Goal: Information Seeking & Learning: Learn about a topic

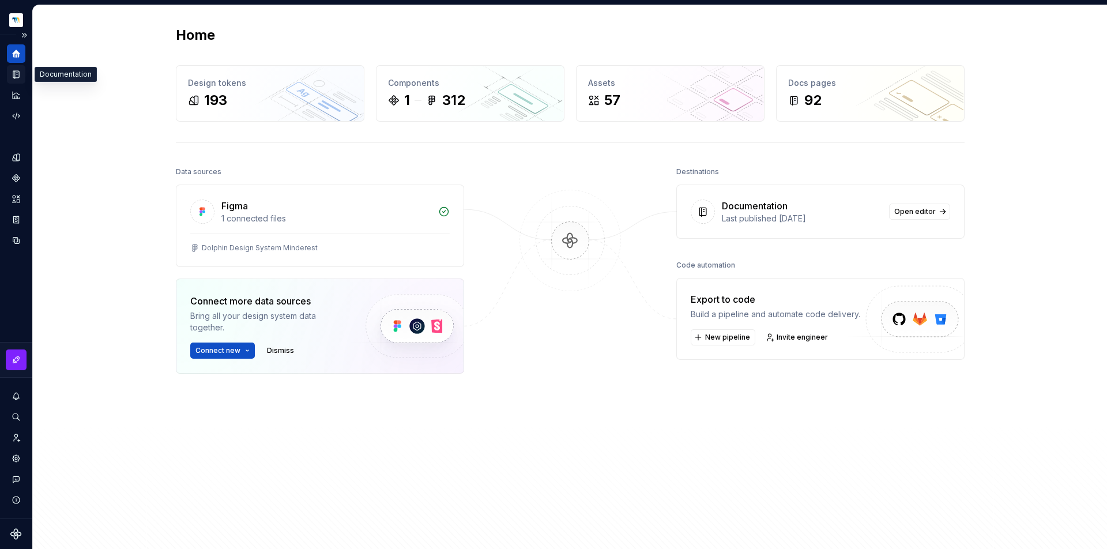
click at [22, 77] on div "Documentation" at bounding box center [16, 74] width 18 height 18
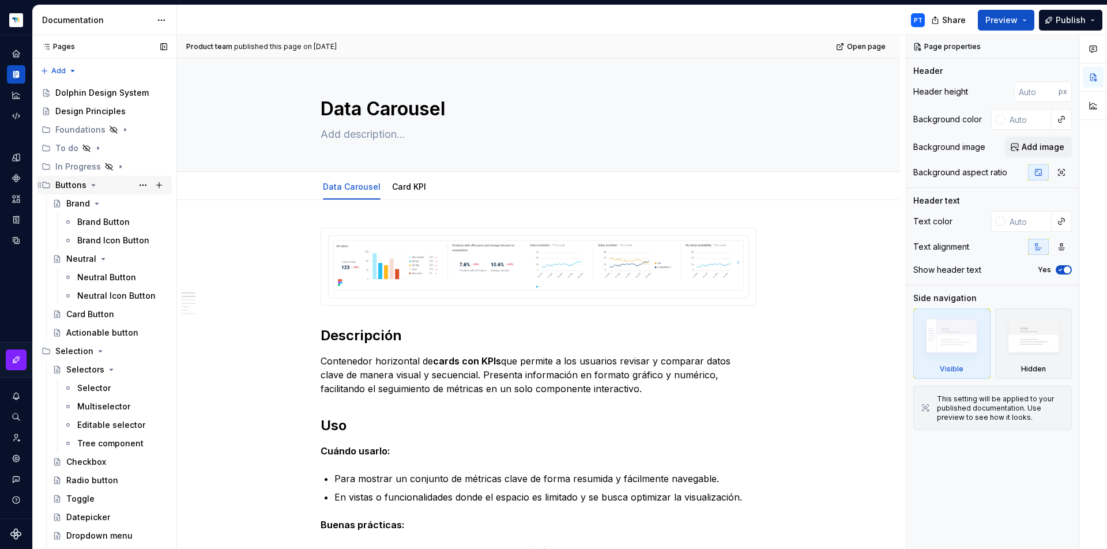
click at [95, 184] on icon "Page tree" at bounding box center [93, 184] width 9 height 9
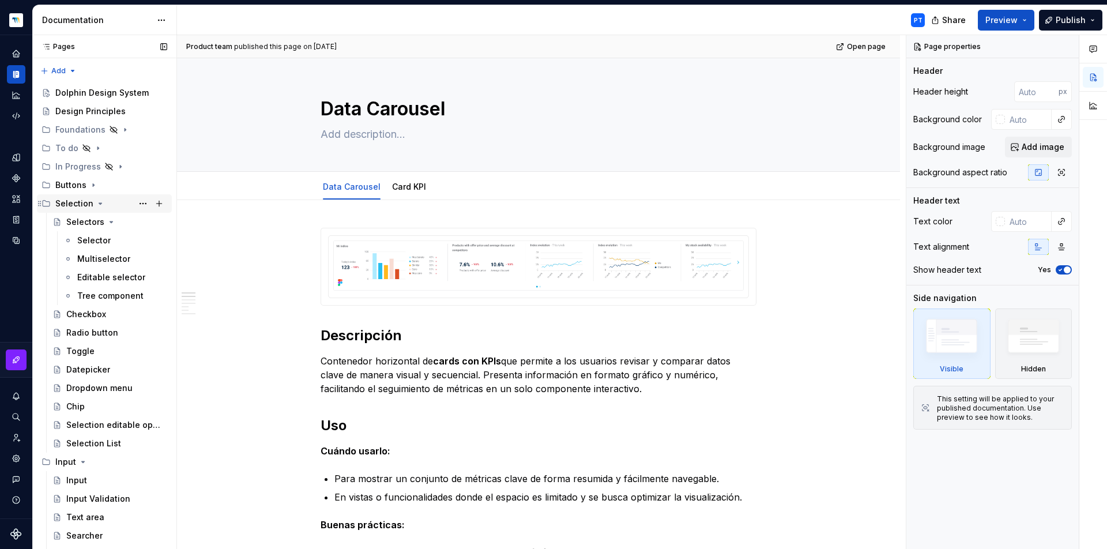
click at [99, 203] on icon "Page tree" at bounding box center [100, 203] width 3 height 1
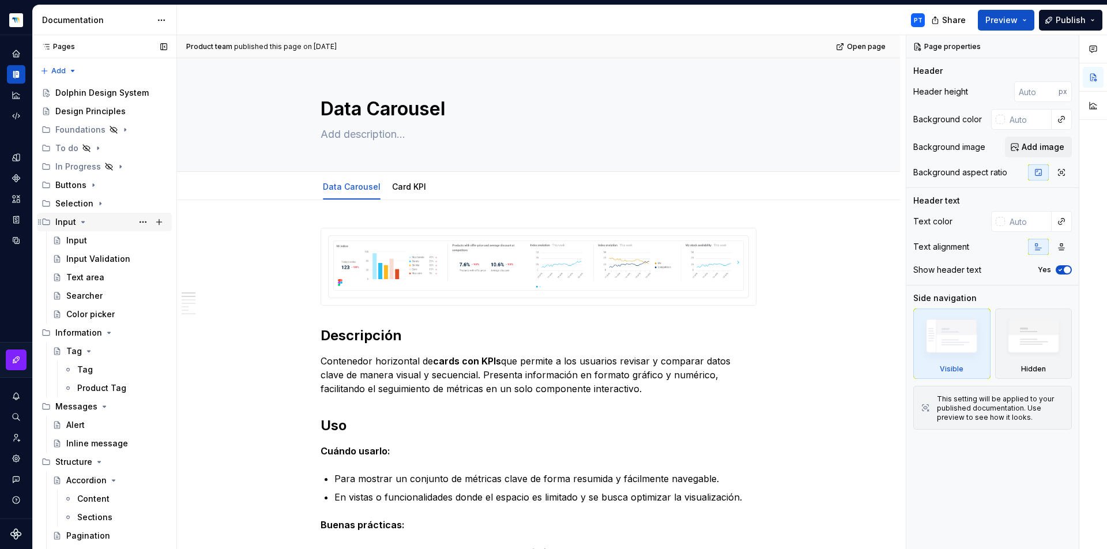
click at [81, 224] on icon "Page tree" at bounding box center [82, 221] width 9 height 9
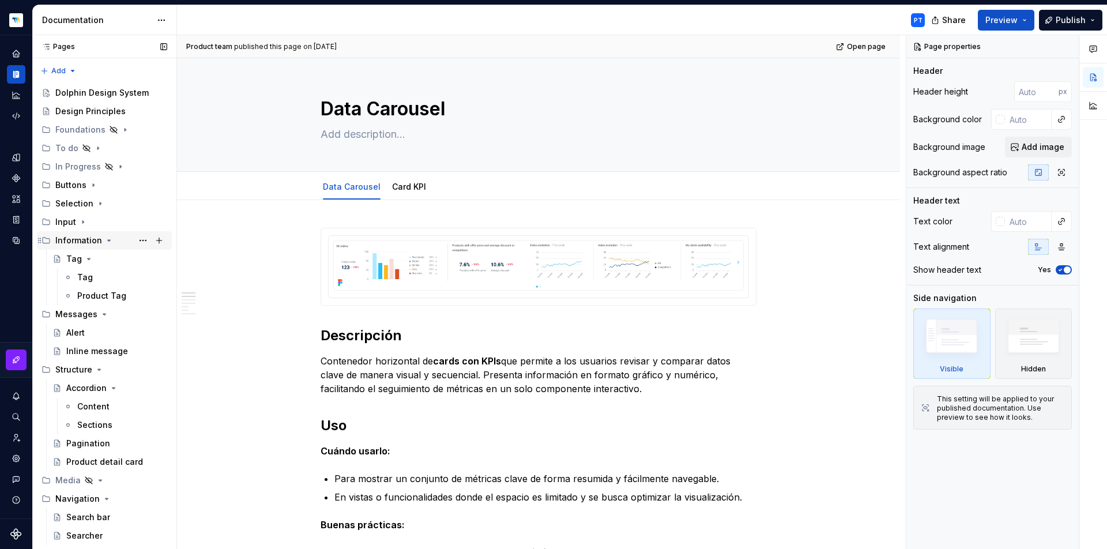
click at [105, 243] on icon "Page tree" at bounding box center [108, 240] width 9 height 9
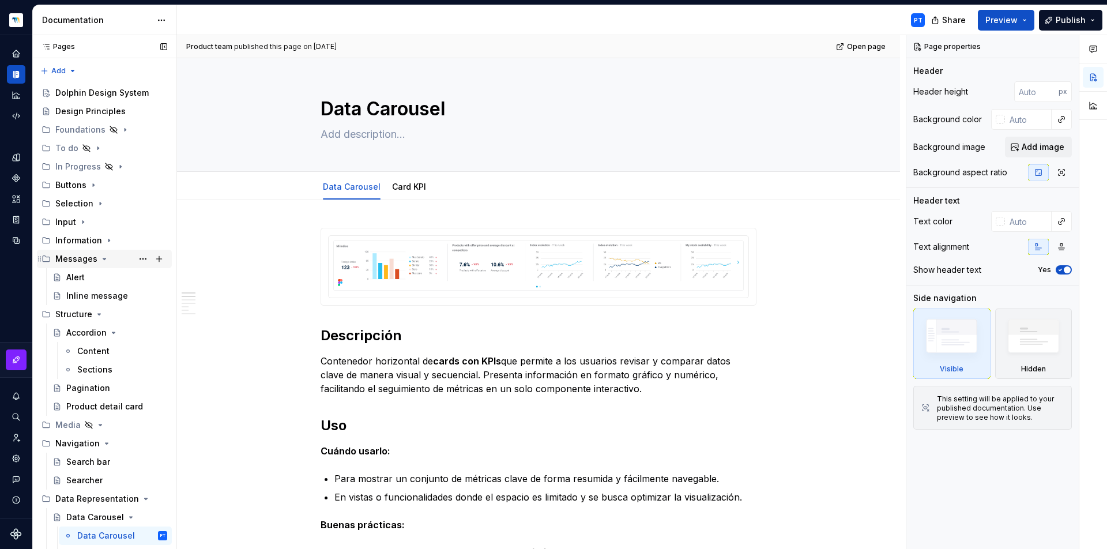
click at [103, 258] on icon "Page tree" at bounding box center [104, 258] width 3 height 1
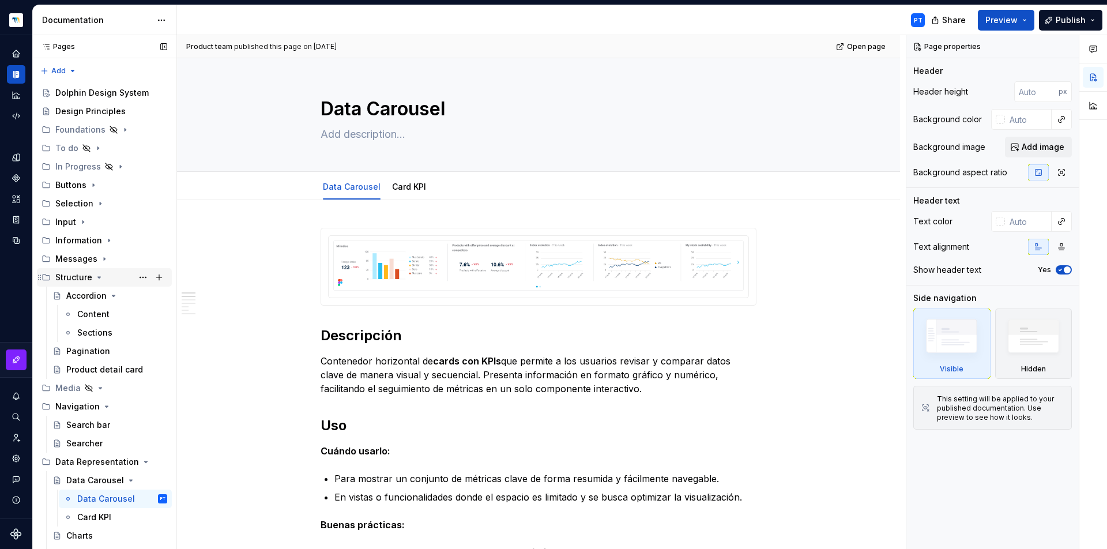
click at [101, 277] on icon "Page tree" at bounding box center [99, 277] width 9 height 9
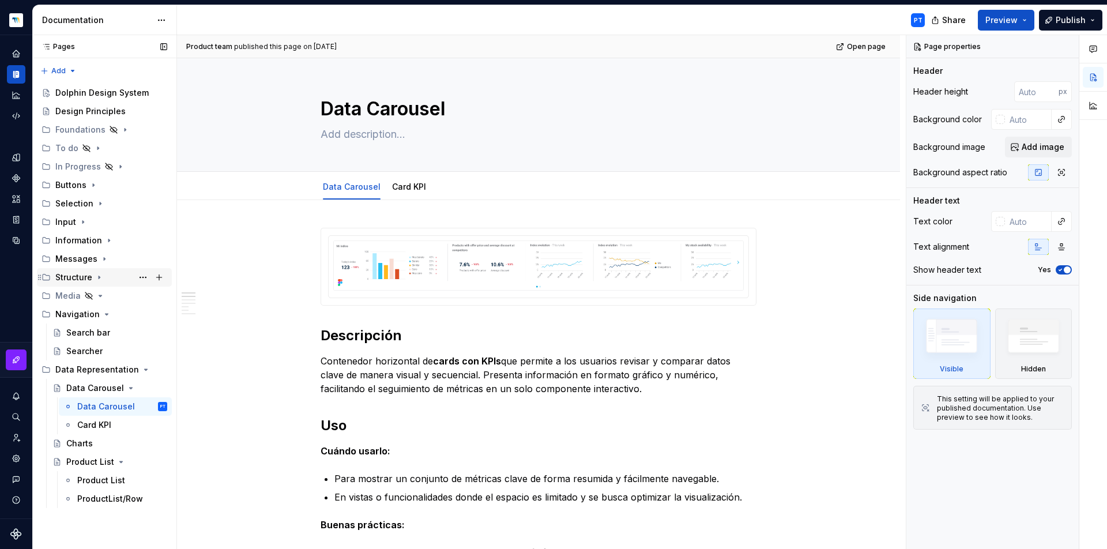
click at [97, 278] on icon "Page tree" at bounding box center [99, 277] width 9 height 9
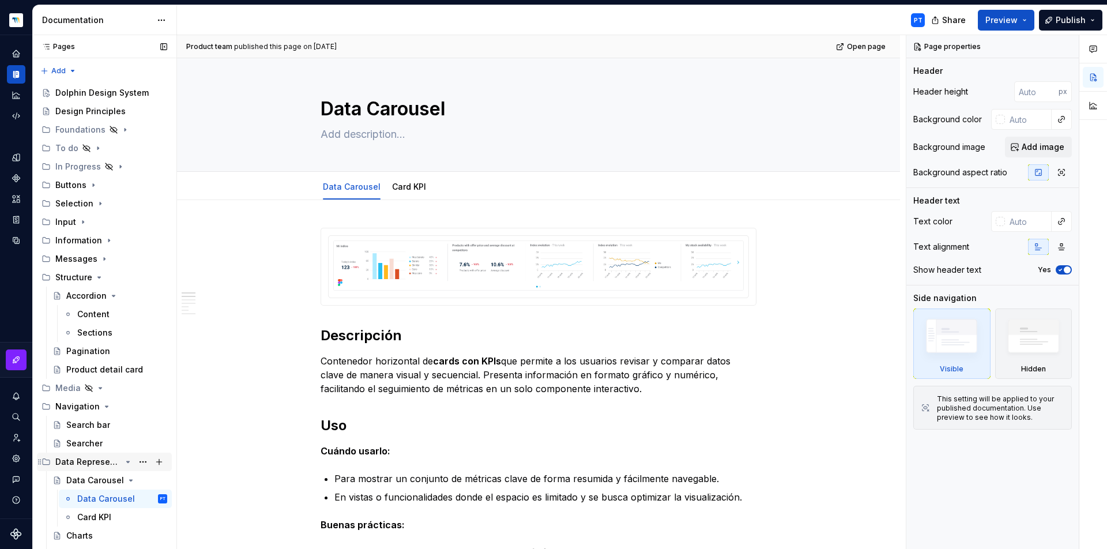
click at [123, 461] on icon "Page tree" at bounding box center [127, 461] width 9 height 9
click at [103, 404] on icon "Page tree" at bounding box center [106, 406] width 9 height 9
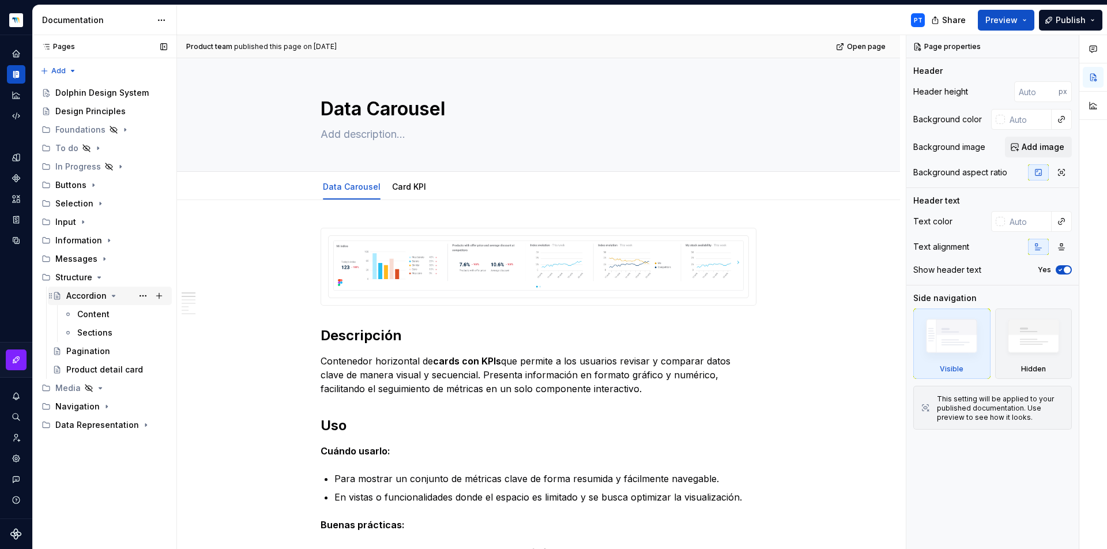
click at [114, 296] on icon "Page tree" at bounding box center [113, 295] width 3 height 1
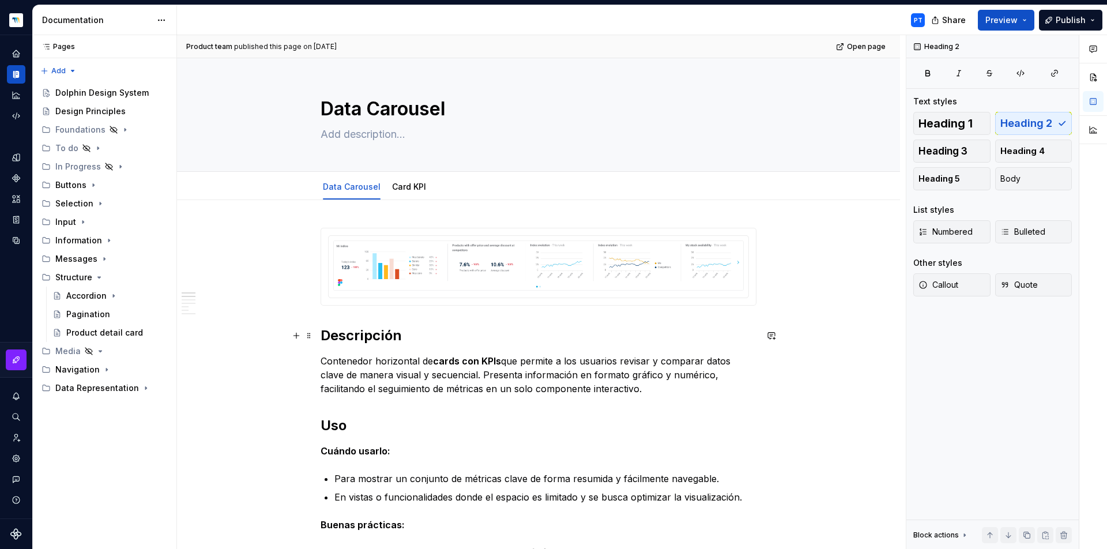
click at [447, 340] on h2 "Descripción" at bounding box center [539, 335] width 436 height 18
click at [160, 277] on button "Page tree" at bounding box center [159, 277] width 16 height 16
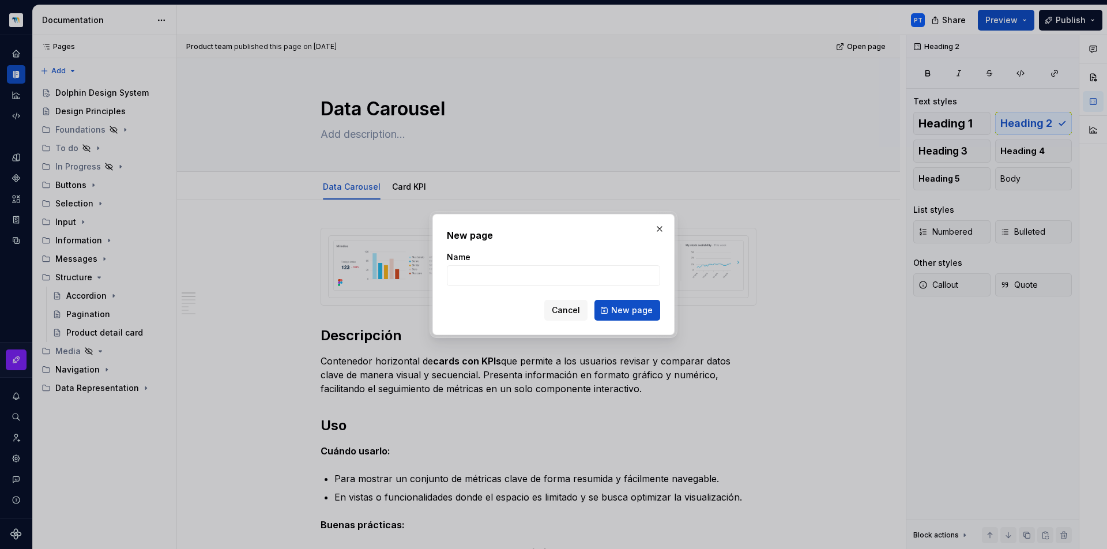
type textarea "*"
click at [482, 276] on input "Name" at bounding box center [553, 275] width 213 height 21
click at [470, 279] on input "Name" at bounding box center [553, 275] width 213 height 21
type input "Mini List"
click at [625, 308] on span "New page" at bounding box center [632, 310] width 42 height 12
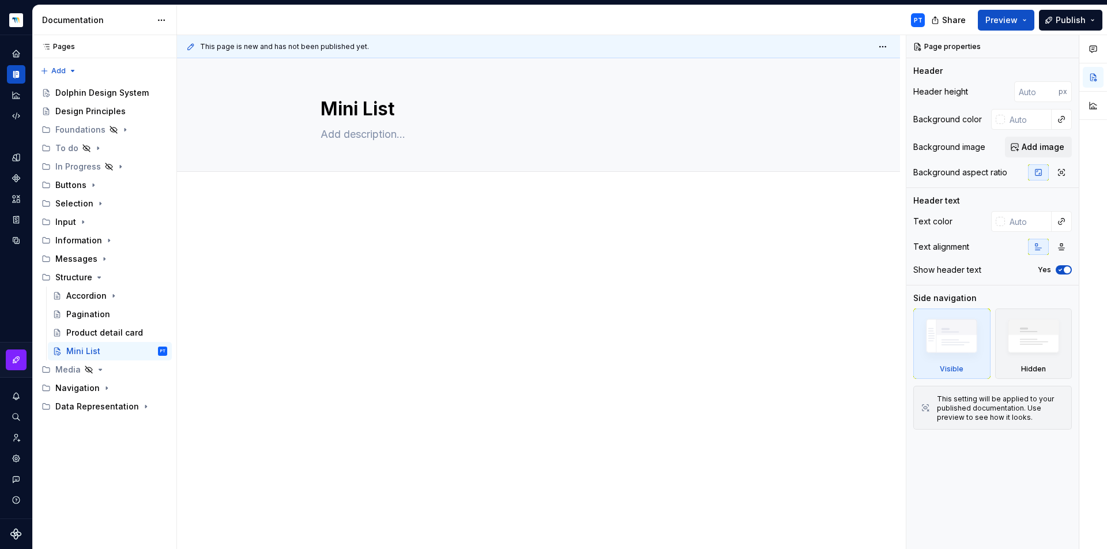
click at [340, 218] on div at bounding box center [538, 322] width 723 height 250
click at [338, 229] on p at bounding box center [539, 232] width 436 height 14
click at [323, 235] on p at bounding box center [539, 232] width 436 height 14
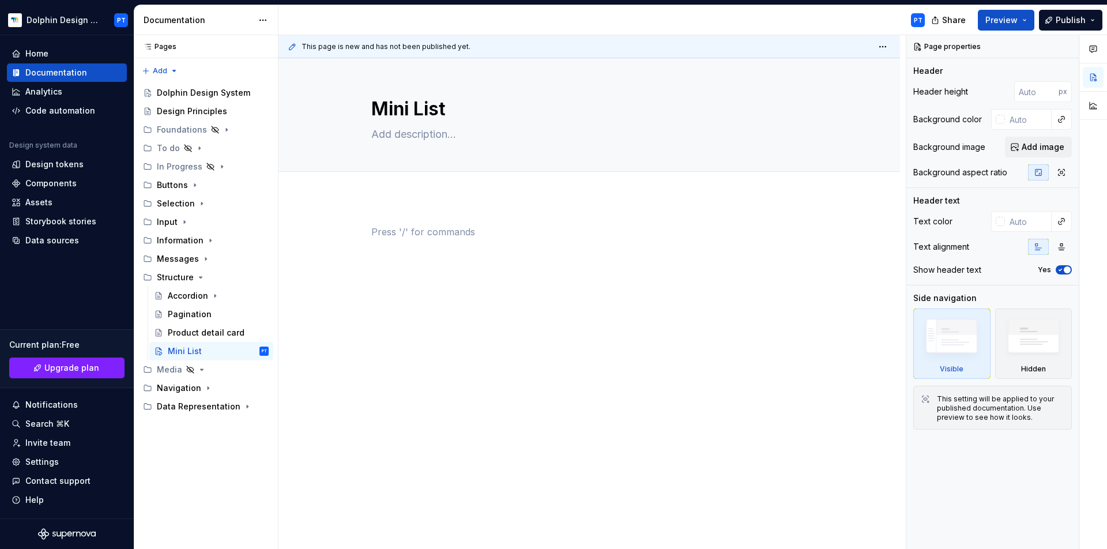
type textarea "*"
click at [457, 235] on p at bounding box center [589, 232] width 436 height 14
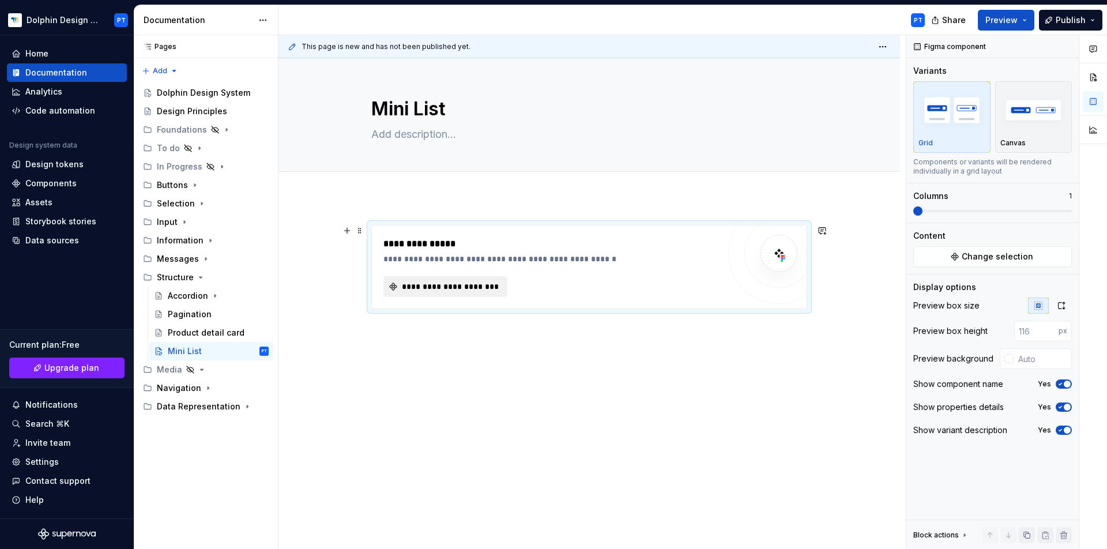
click at [464, 291] on span "**********" at bounding box center [450, 287] width 100 height 12
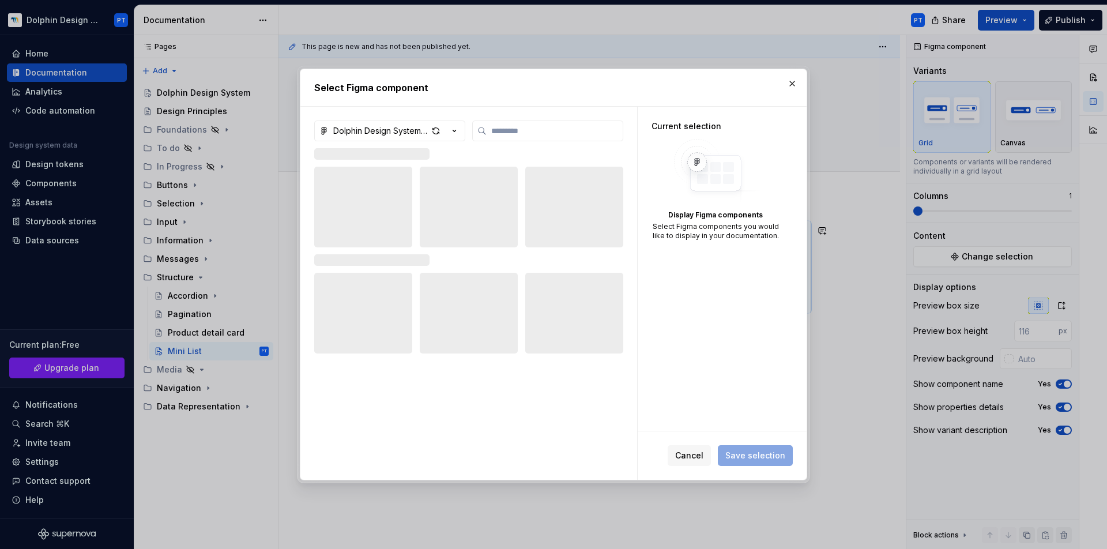
type textarea "*"
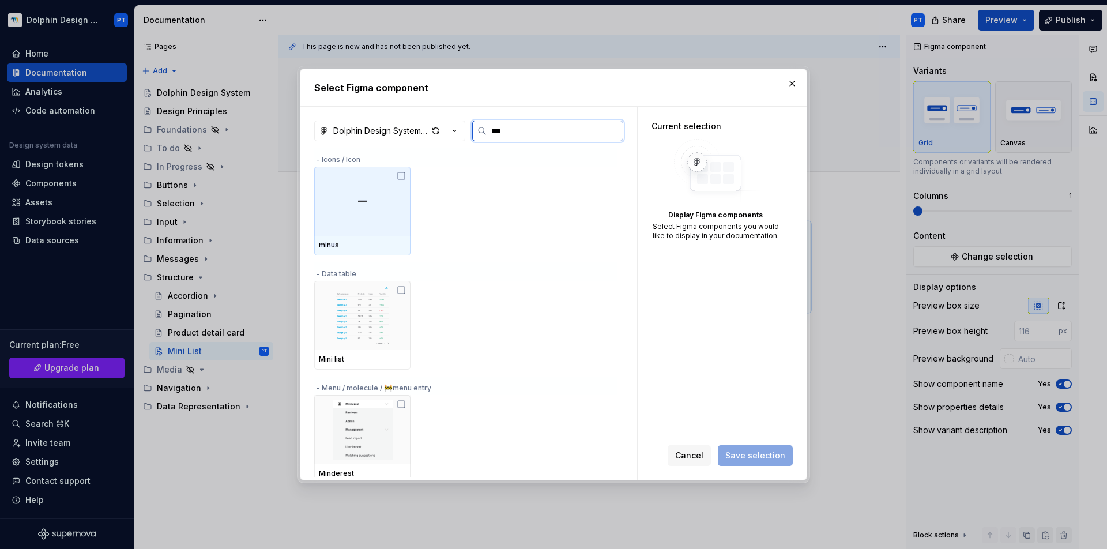
type input "****"
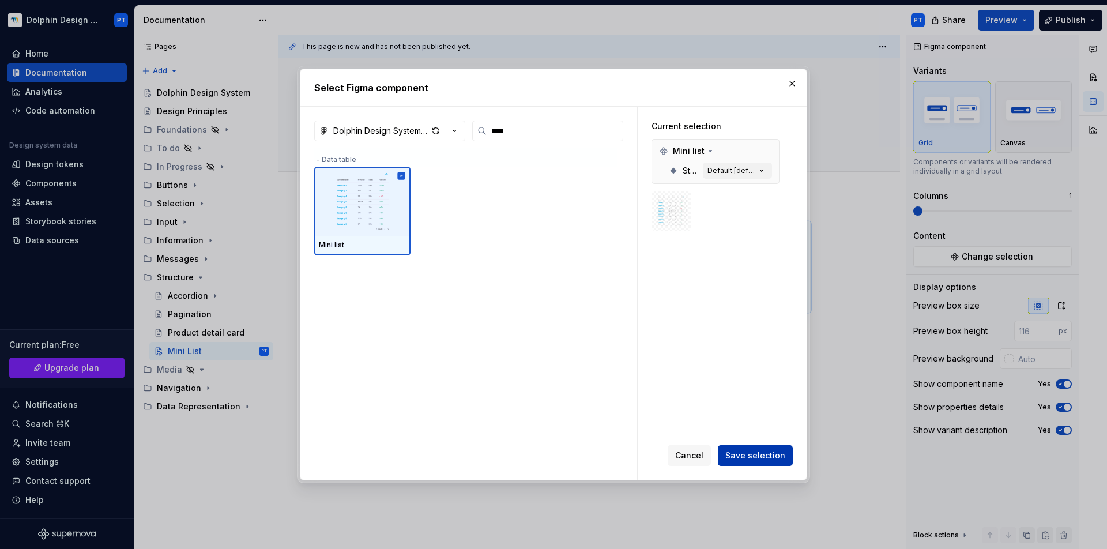
click at [752, 453] on span "Save selection" at bounding box center [755, 456] width 60 height 12
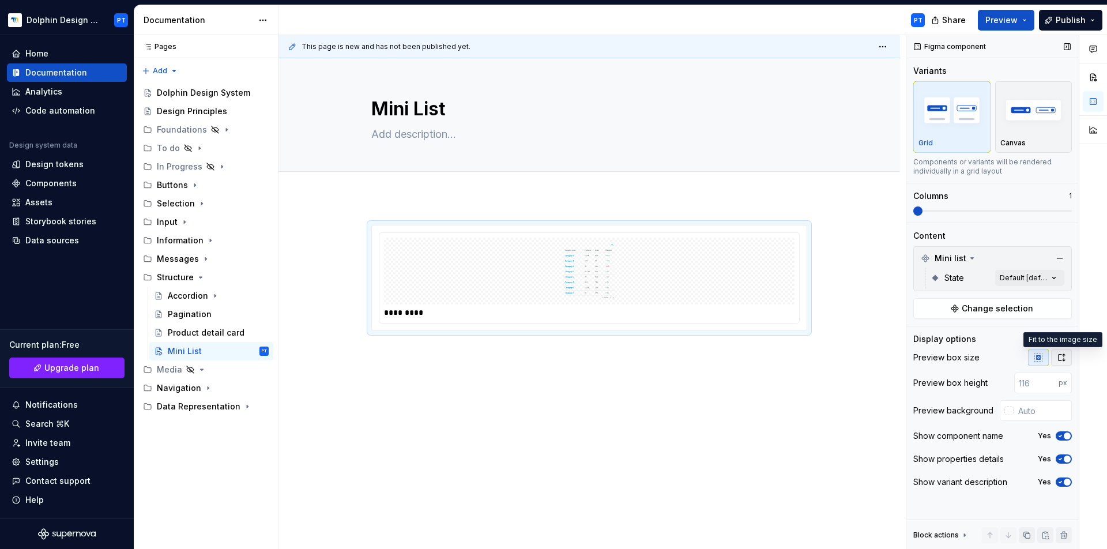
click at [1055, 352] on button "button" at bounding box center [1061, 357] width 21 height 16
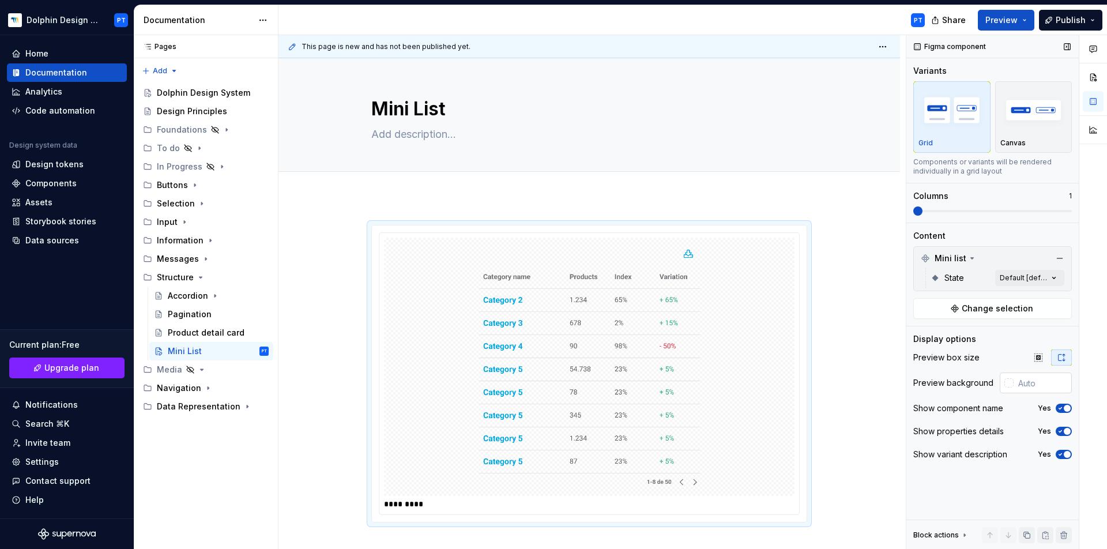
click at [1029, 388] on input "text" at bounding box center [1042, 382] width 58 height 21
type input "#FFFFFF"
click at [1013, 384] on div at bounding box center [1010, 382] width 9 height 9
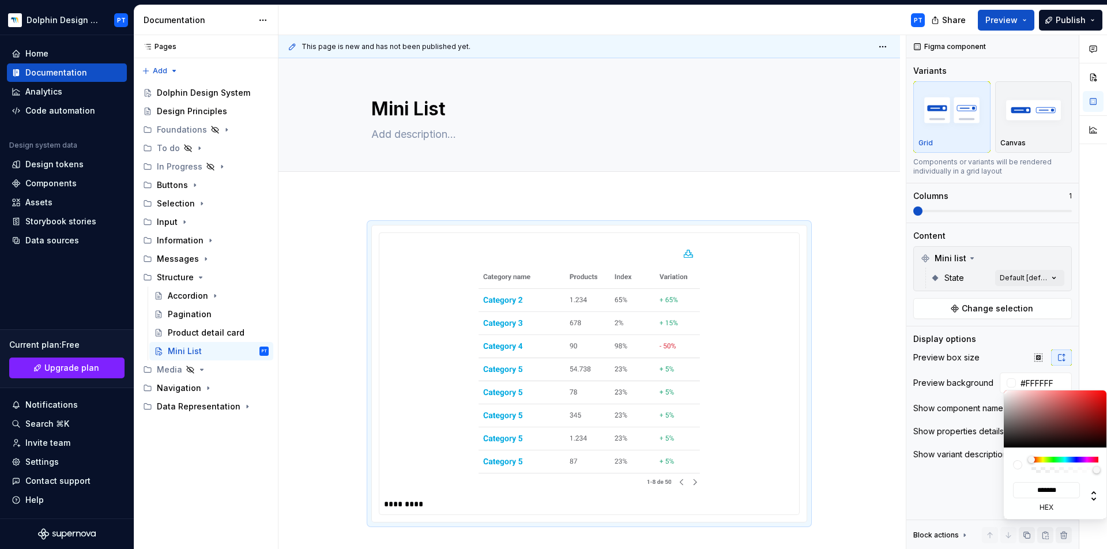
click at [974, 386] on div "Comments Open comments No comments yet Select ‘Comment’ from the block context …" at bounding box center [1006, 292] width 201 height 514
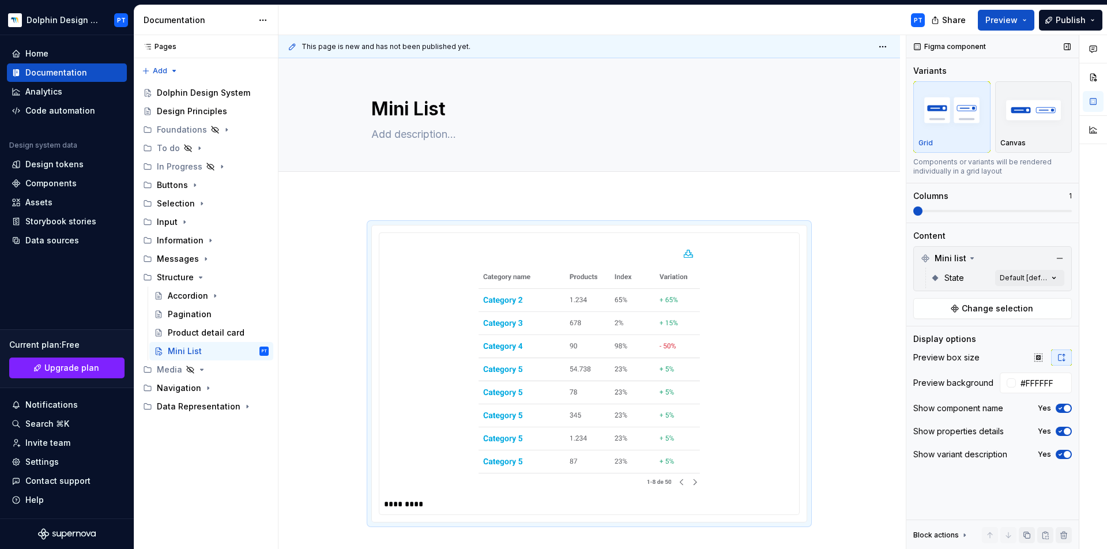
click at [1064, 409] on span "button" at bounding box center [1067, 408] width 7 height 7
click at [1064, 433] on span "button" at bounding box center [1067, 431] width 7 height 7
click at [1061, 453] on icon "button" at bounding box center [1059, 454] width 9 height 7
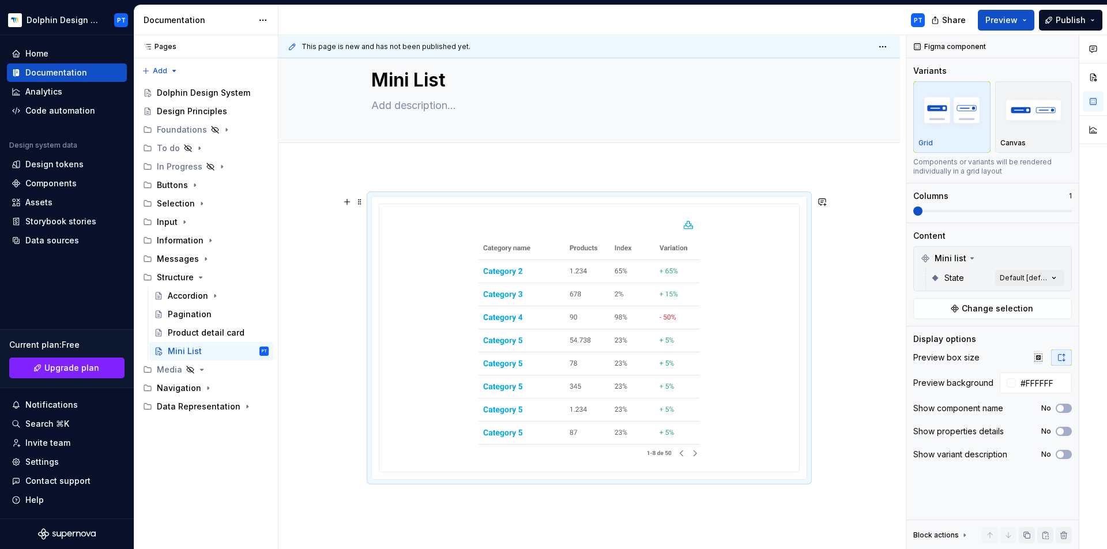
scroll to position [137, 0]
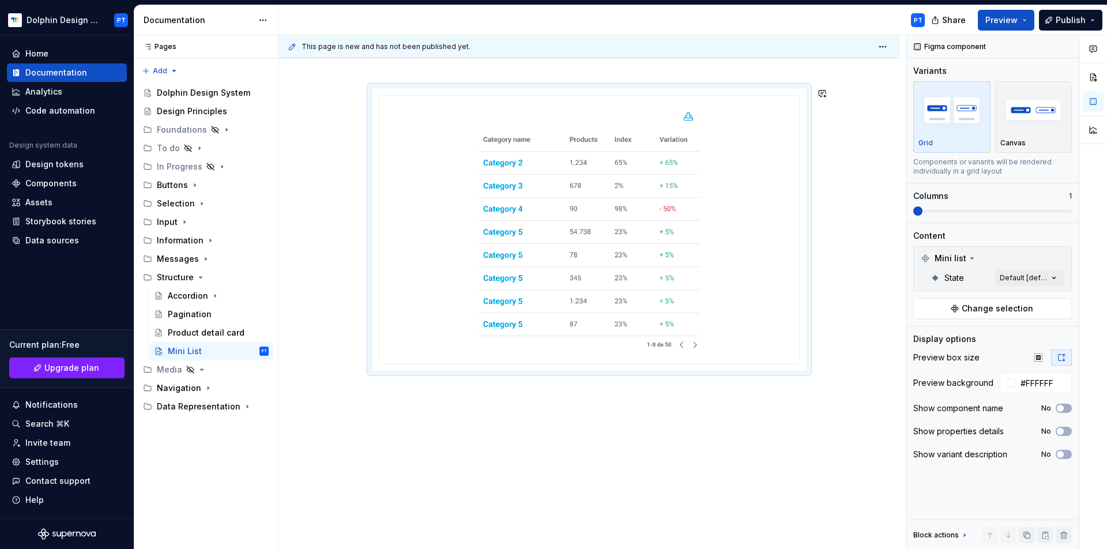
click at [408, 405] on div at bounding box center [588, 304] width 621 height 489
click at [416, 359] on div at bounding box center [589, 229] width 410 height 258
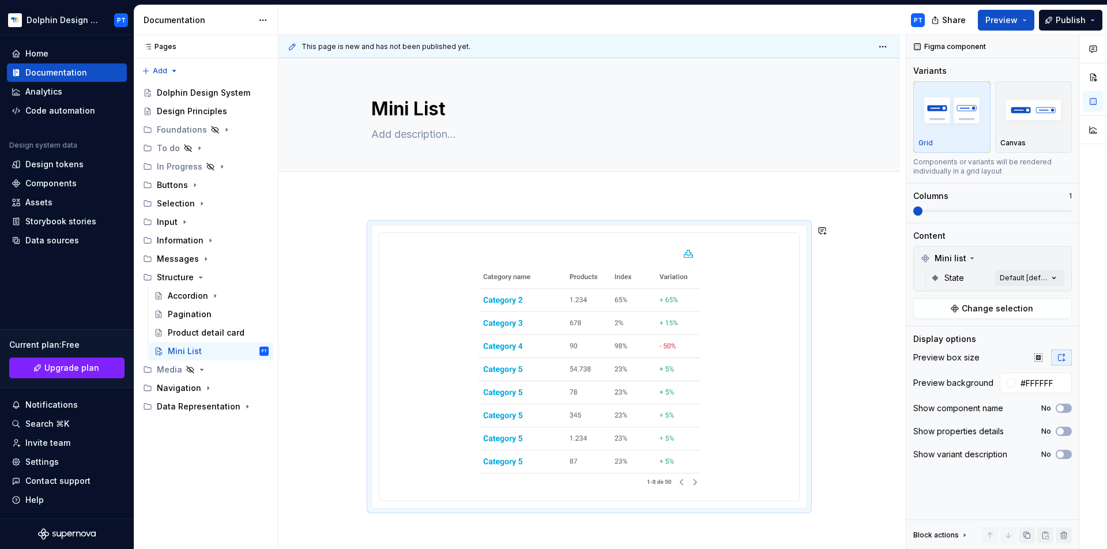
scroll to position [2, 0]
click at [414, 523] on div at bounding box center [588, 439] width 621 height 489
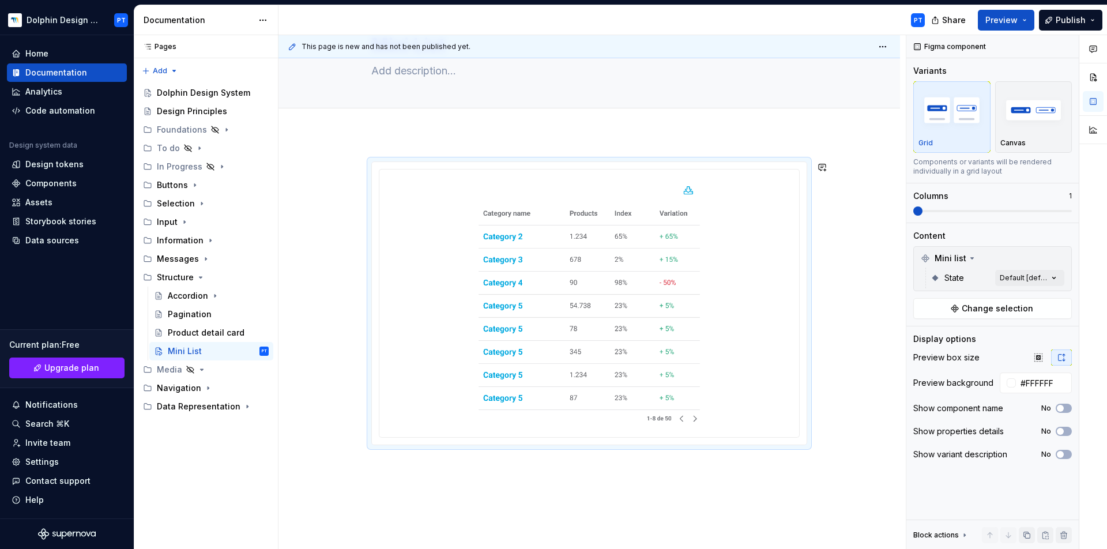
click at [709, 493] on div at bounding box center [588, 378] width 621 height 489
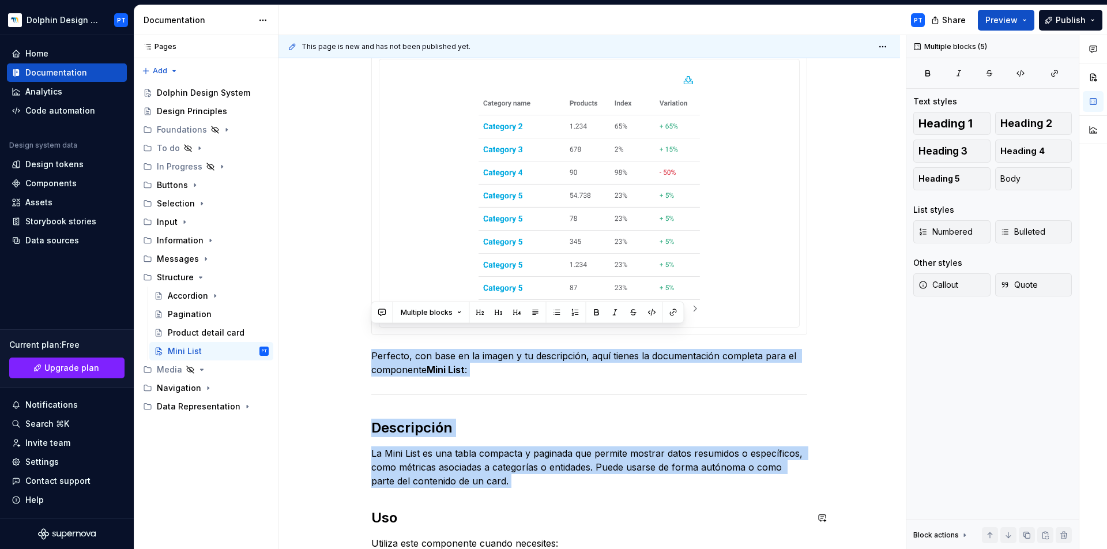
scroll to position [195, 0]
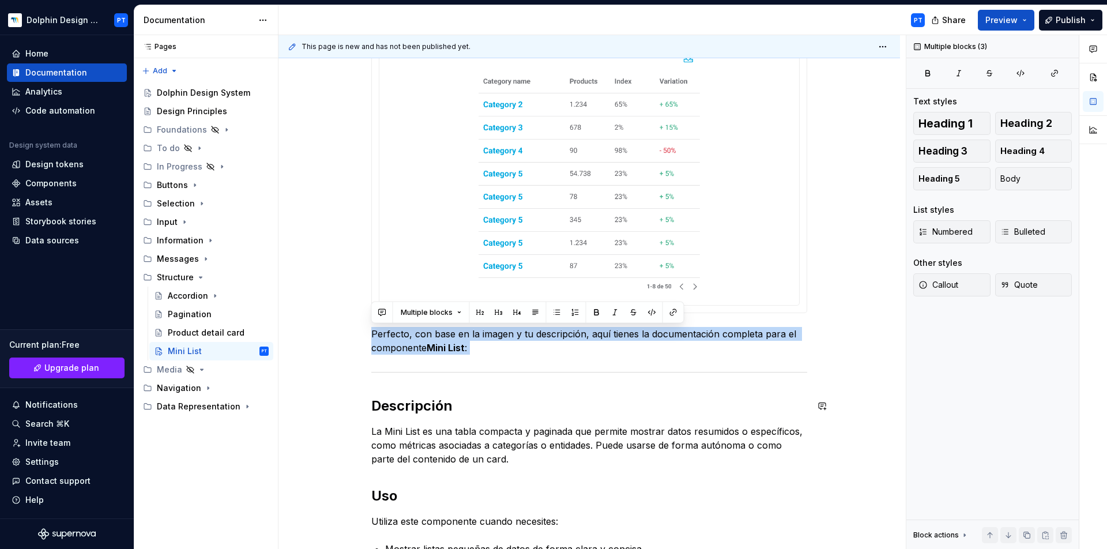
drag, startPoint x: 374, startPoint y: 462, endPoint x: 828, endPoint y: 377, distance: 462.1
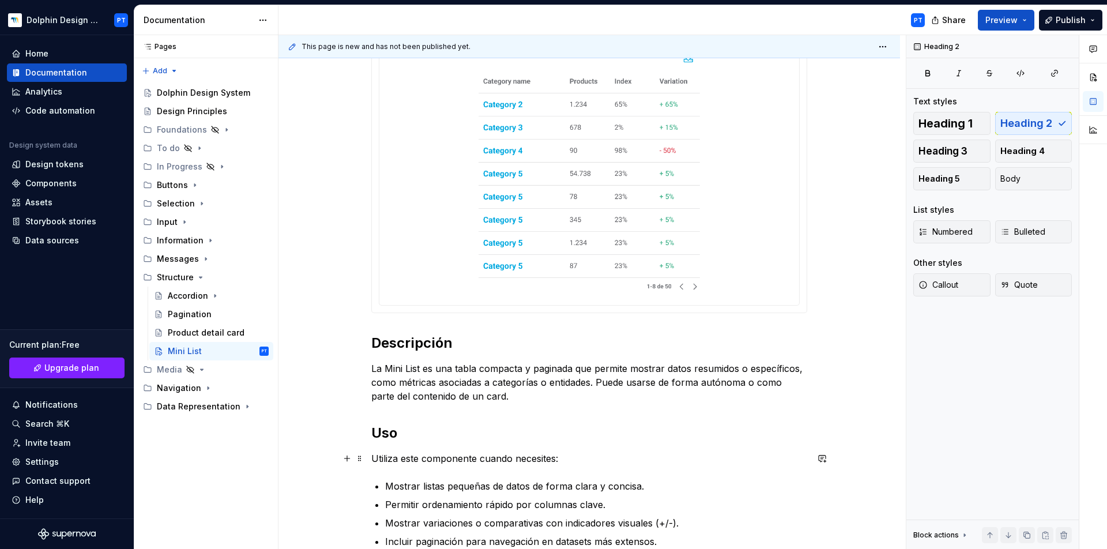
scroll to position [492, 0]
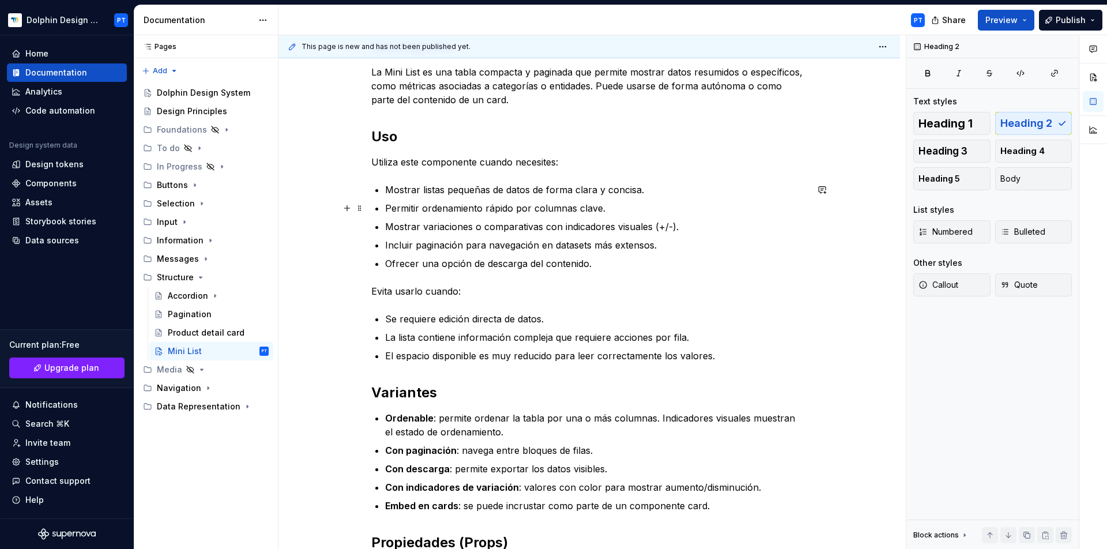
click at [431, 208] on p "Permitir ordenamiento rápido por columnas clave." at bounding box center [596, 208] width 422 height 14
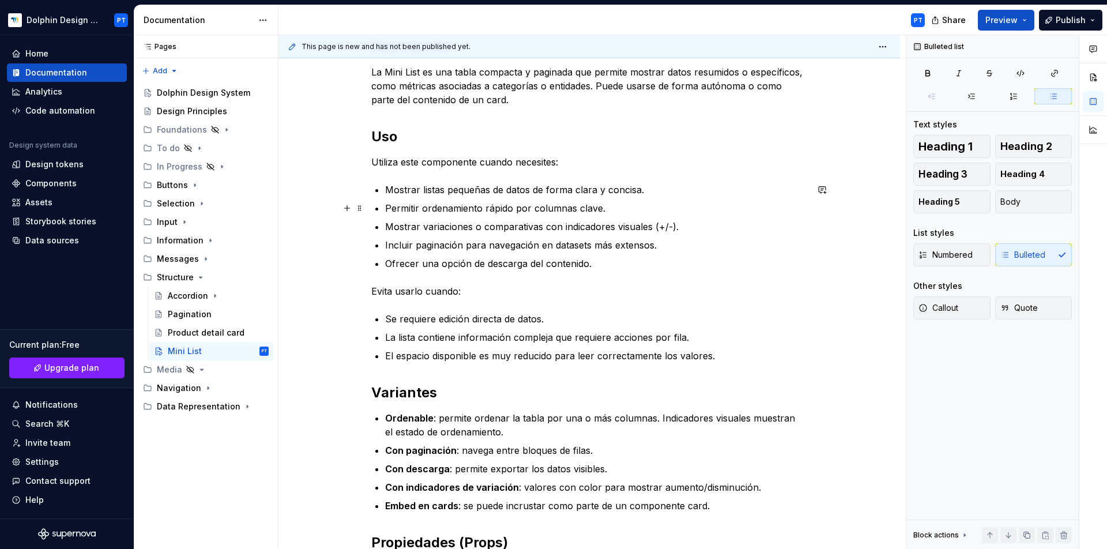
click at [431, 208] on p "Permitir ordenamiento rápido por columnas clave." at bounding box center [596, 208] width 422 height 14
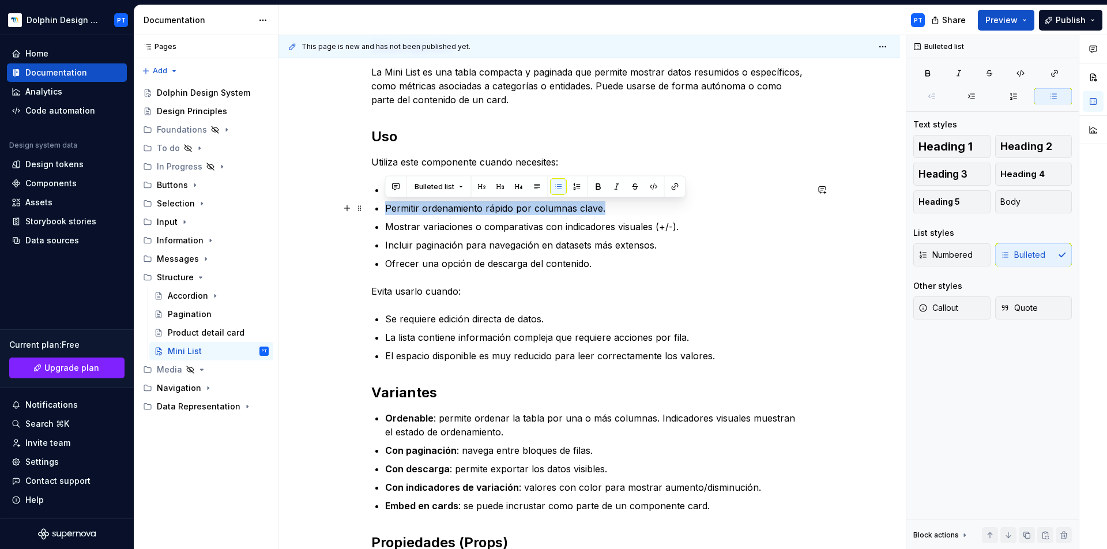
click at [431, 208] on p "Permitir ordenamiento rápido por columnas clave." at bounding box center [596, 208] width 422 height 14
click at [643, 258] on p "Ofrecer una opción de descarga del contenido." at bounding box center [596, 264] width 422 height 14
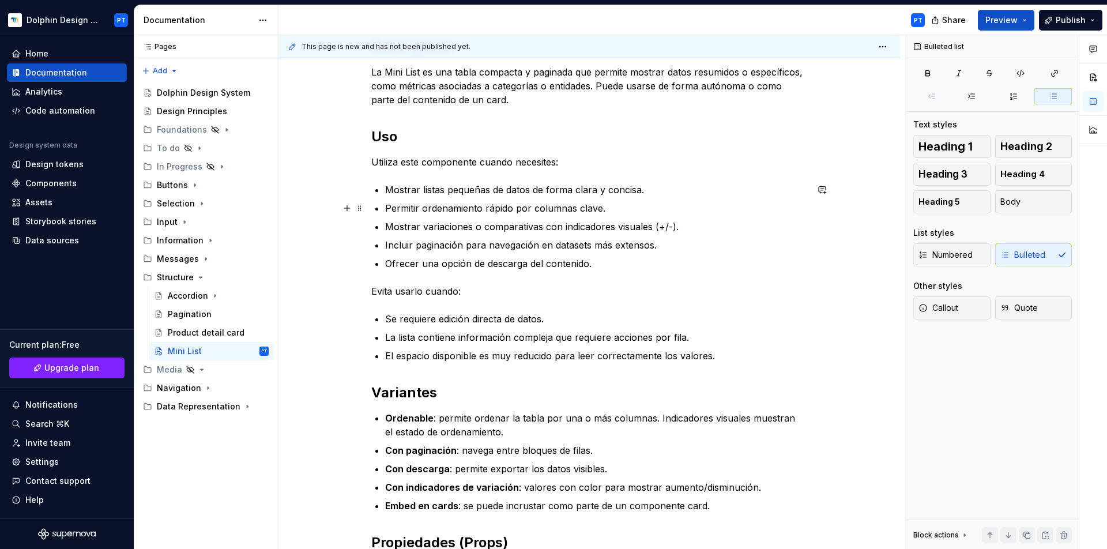
click at [627, 205] on p "Permitir ordenamiento rápido por columnas clave." at bounding box center [596, 208] width 422 height 14
click at [654, 221] on p "Mostrar variaciones o comparativas con indicadores visuales (+/-)." at bounding box center [596, 227] width 422 height 14
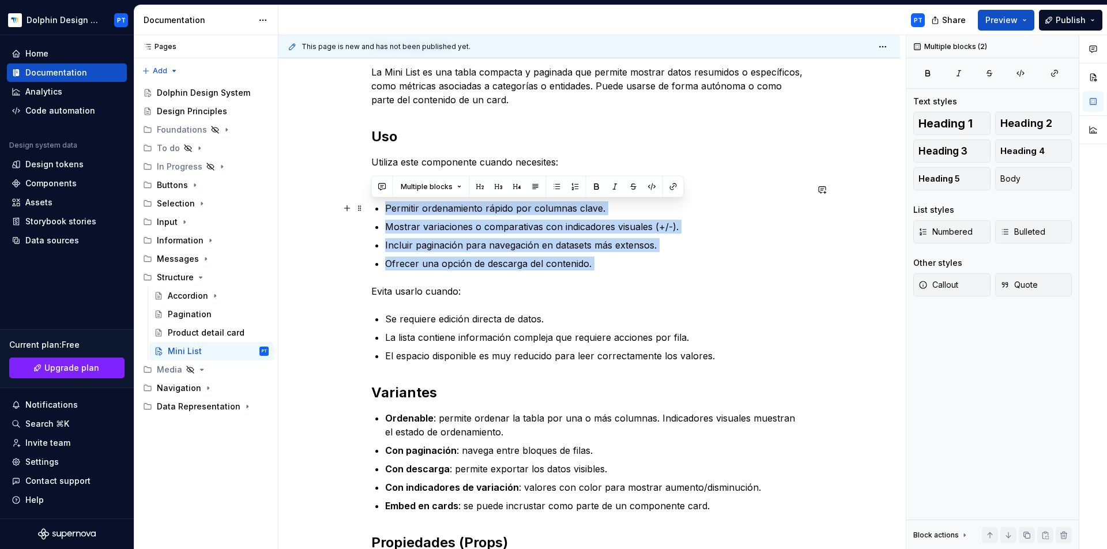
drag, startPoint x: 625, startPoint y: 274, endPoint x: 369, endPoint y: 210, distance: 263.7
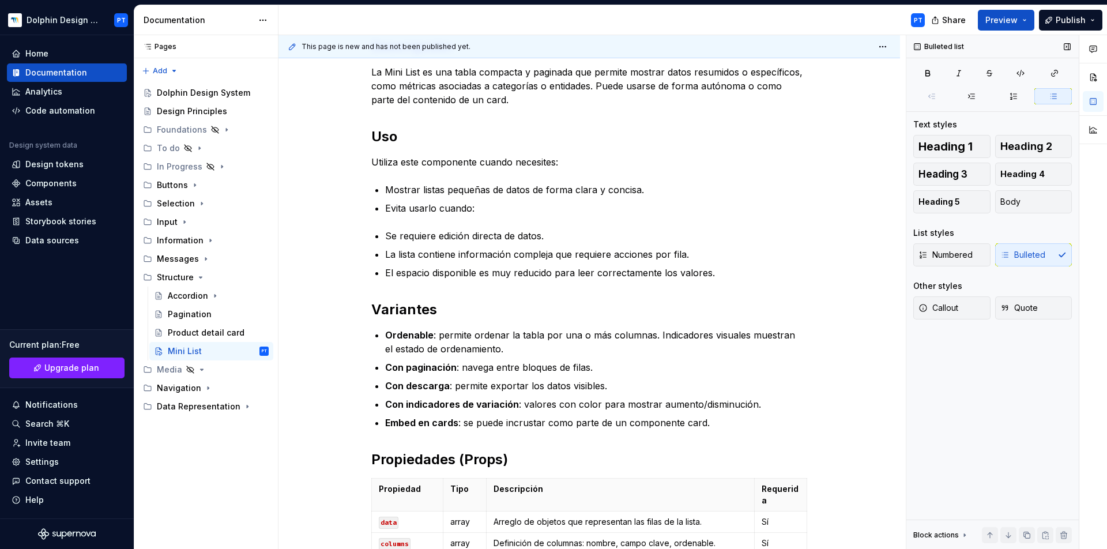
click at [1021, 255] on div "Numbered Bulleted" at bounding box center [992, 254] width 159 height 23
click at [1045, 258] on div "Numbered Bulleted" at bounding box center [992, 254] width 159 height 23
click at [1011, 260] on div "Numbered Bulleted" at bounding box center [992, 254] width 159 height 23
click at [379, 208] on div "Descripción La Mini List es una tabla compacta y paginada que permite mostrar d…" at bounding box center [589, 537] width 436 height 1609
click at [1023, 204] on button "Body" at bounding box center [1033, 201] width 77 height 23
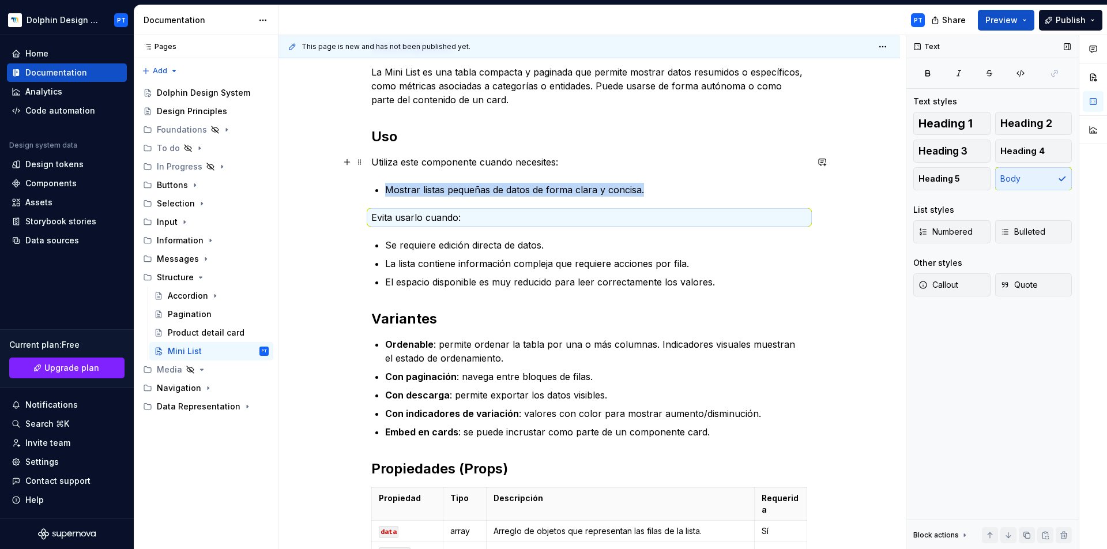
click at [476, 163] on p "Utiliza este componente cuando necesites:" at bounding box center [589, 162] width 436 height 14
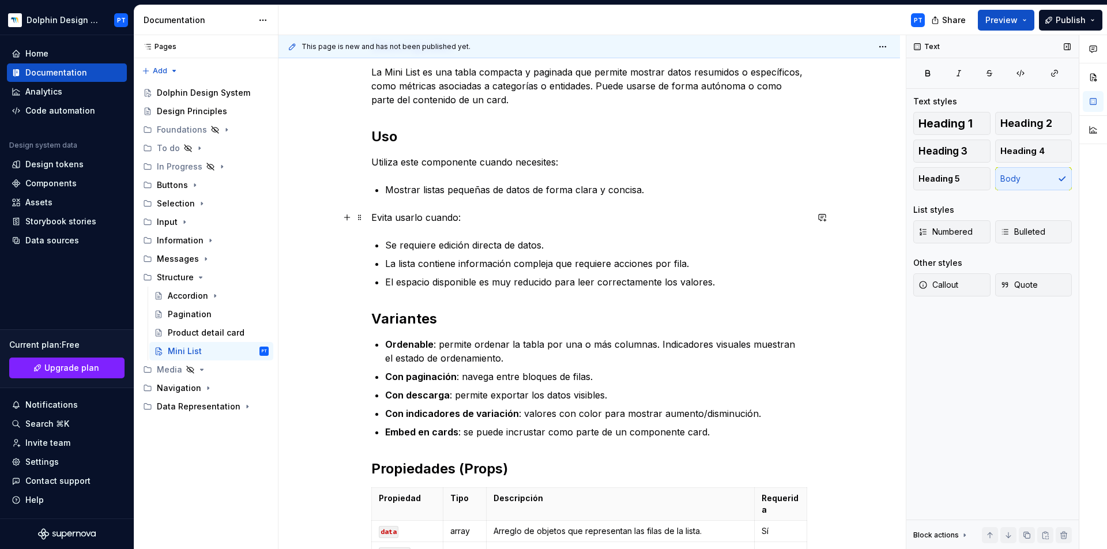
click at [382, 215] on p "Evita usarlo cuando:" at bounding box center [589, 217] width 436 height 14
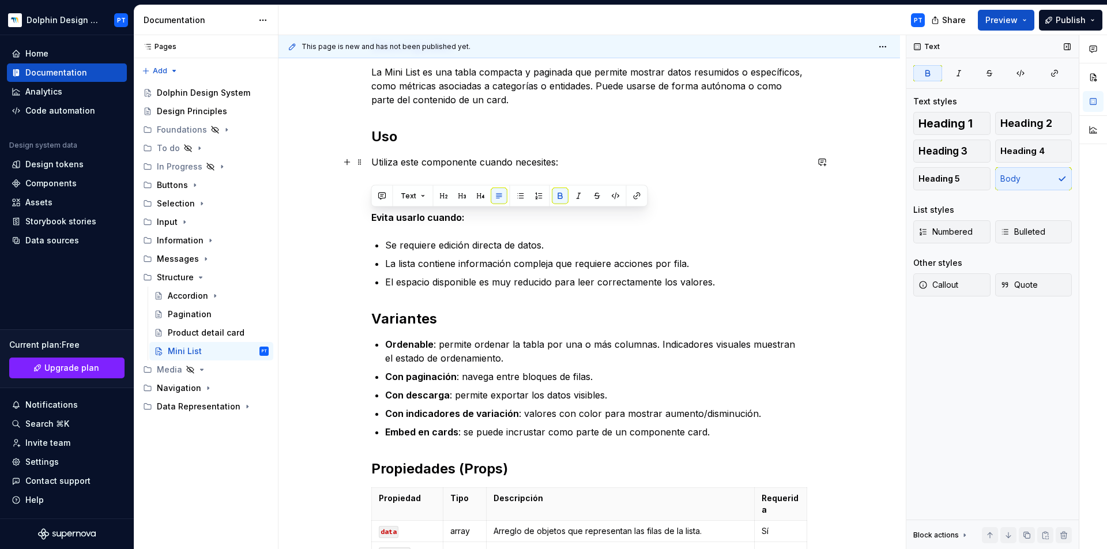
click at [420, 165] on p "Utiliza este componente cuando necesites:" at bounding box center [589, 162] width 436 height 14
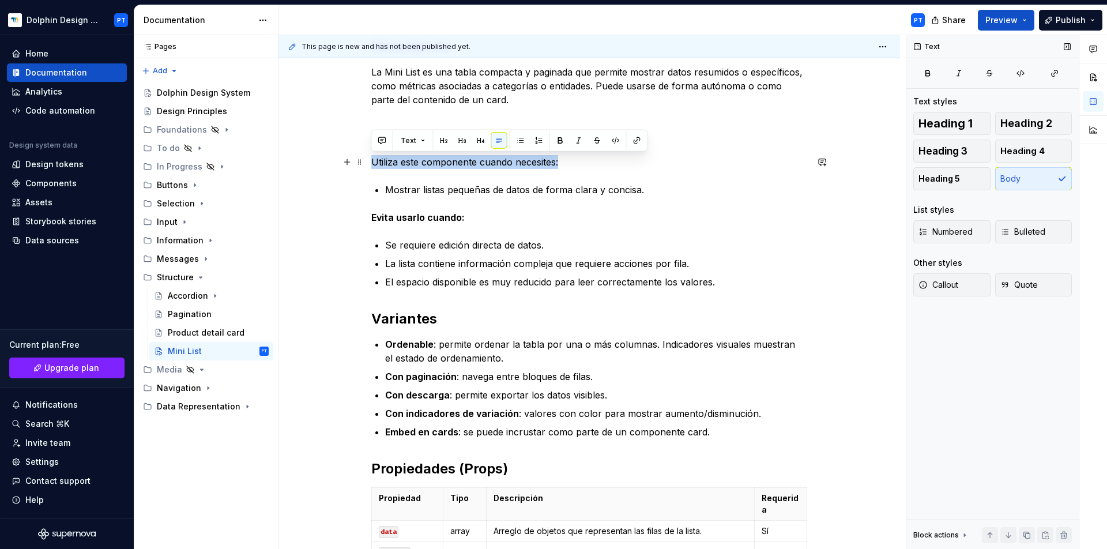
click at [420, 165] on p "Utiliza este componente cuando necesites:" at bounding box center [589, 162] width 436 height 14
click at [493, 244] on p "Se requiere edición directa de datos." at bounding box center [596, 245] width 422 height 14
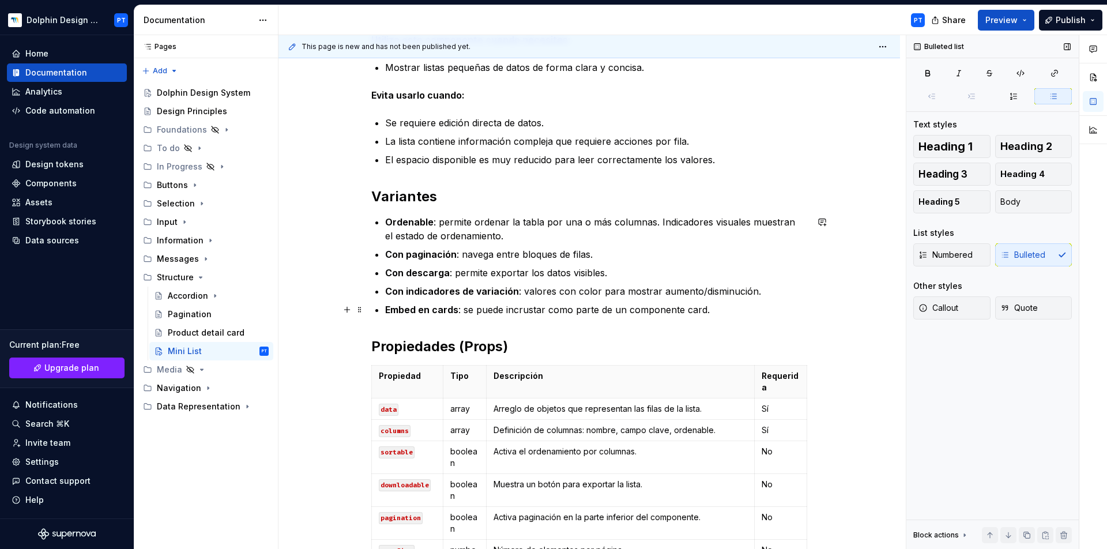
scroll to position [616, 0]
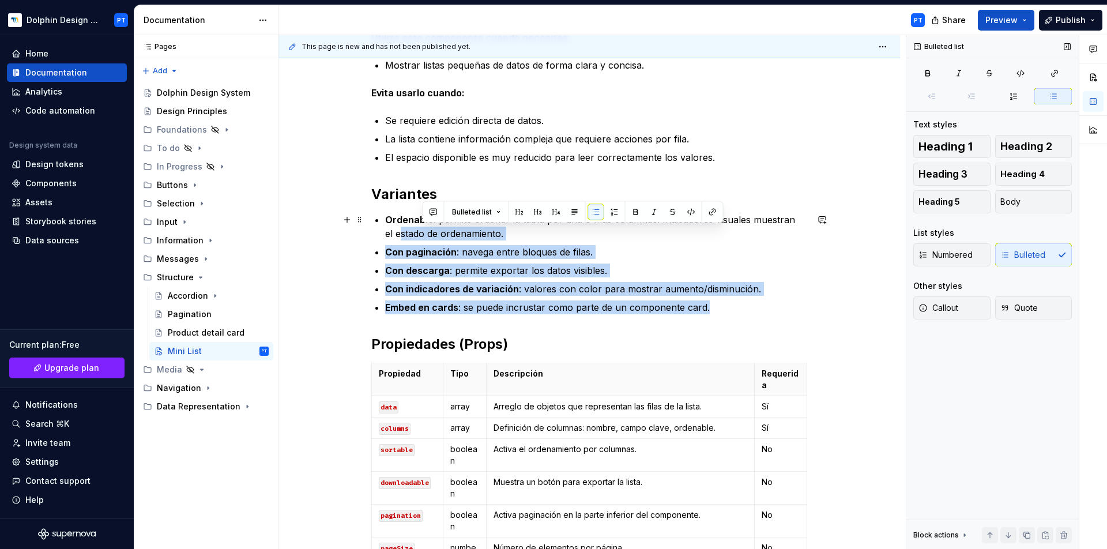
drag, startPoint x: 712, startPoint y: 307, endPoint x: 390, endPoint y: 228, distance: 331.1
click at [390, 228] on ul "Ordenable : permite ordenar la tabla por una o más columnas. Indicadores visual…" at bounding box center [596, 263] width 422 height 101
click at [378, 192] on h2 "Variantes" at bounding box center [589, 194] width 436 height 18
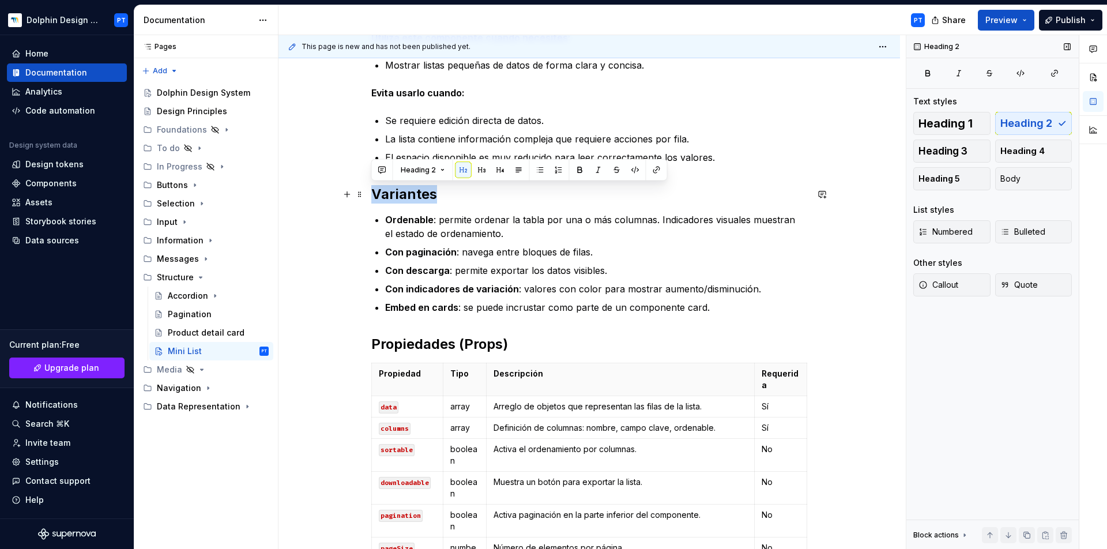
click at [378, 192] on h2 "Variantes" at bounding box center [589, 194] width 436 height 18
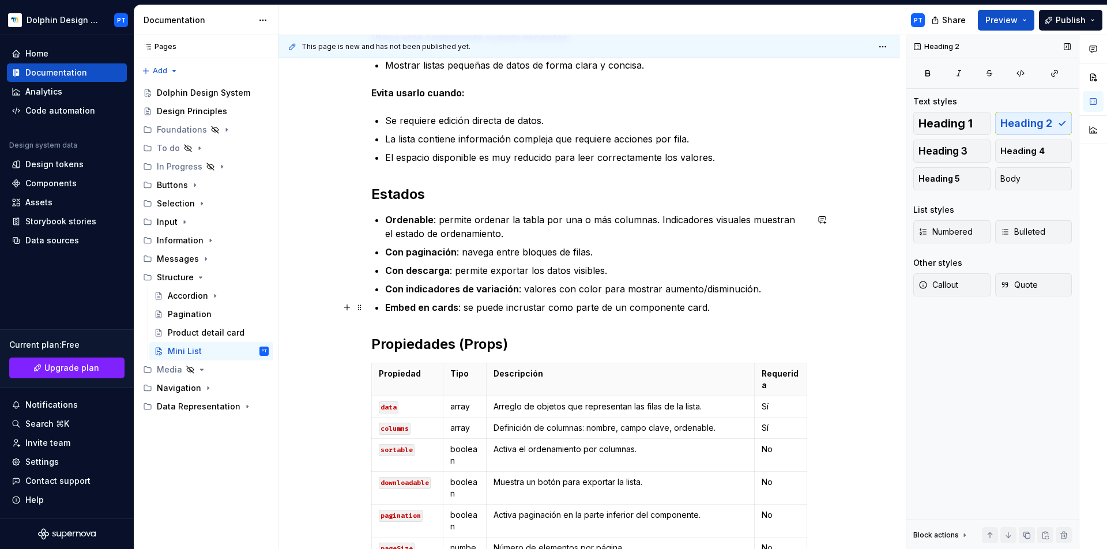
click at [702, 306] on p "Embed en cards : se puede incrustar como parte de un componente card." at bounding box center [596, 307] width 422 height 14
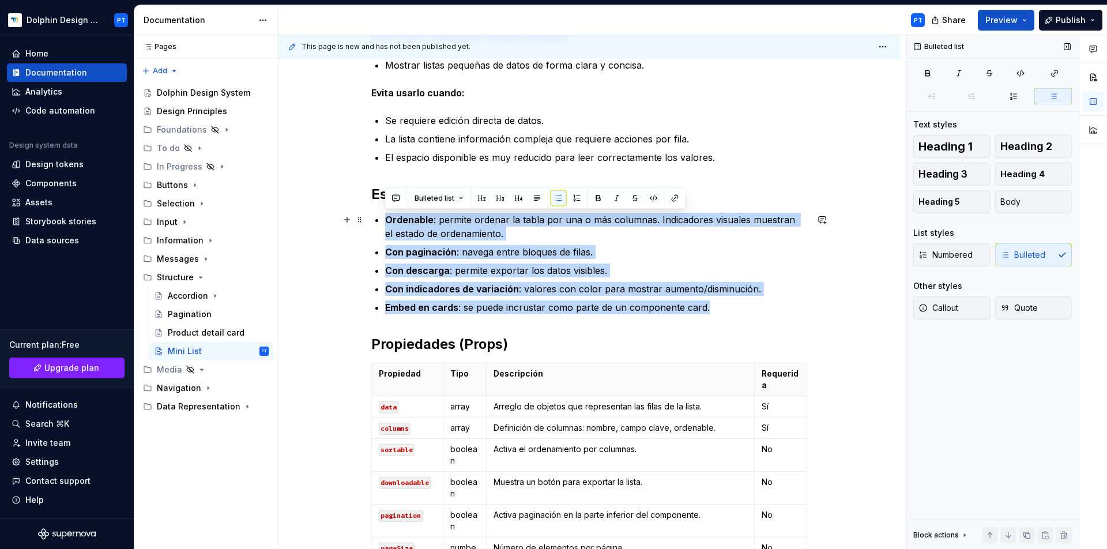
drag, startPoint x: 706, startPoint y: 307, endPoint x: 364, endPoint y: 212, distance: 354.8
click at [364, 212] on div "Descripción La Mini List es una tabla compacta y paginada que permite mostrar d…" at bounding box center [588, 493] width 621 height 1824
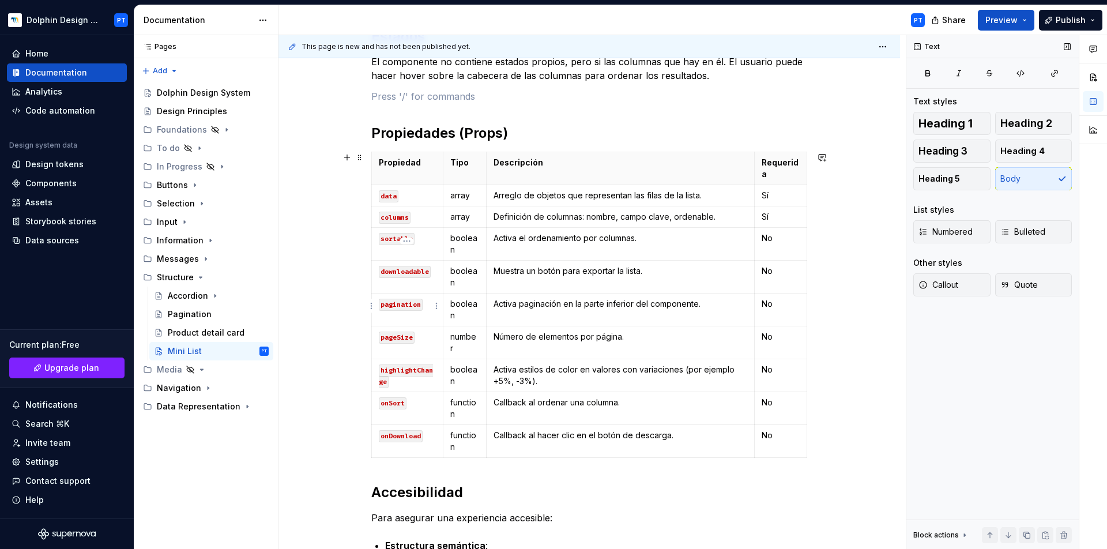
scroll to position [774, 0]
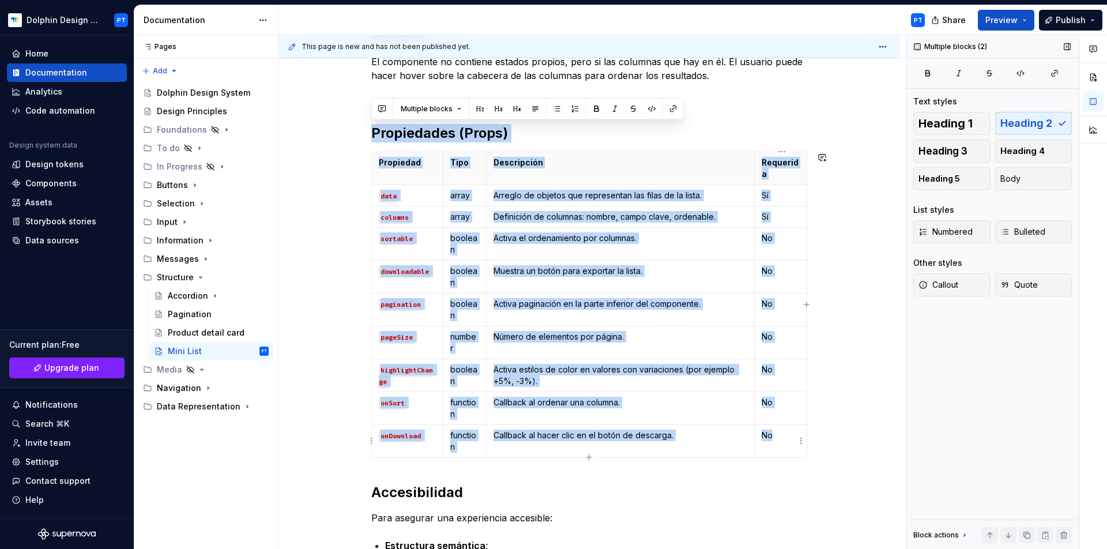
drag, startPoint x: 372, startPoint y: 126, endPoint x: 787, endPoint y: 453, distance: 528.6
click at [787, 453] on div "Descripción La Mini List es una tabla compacta y paginada que permite mostrar d…" at bounding box center [589, 234] width 436 height 1566
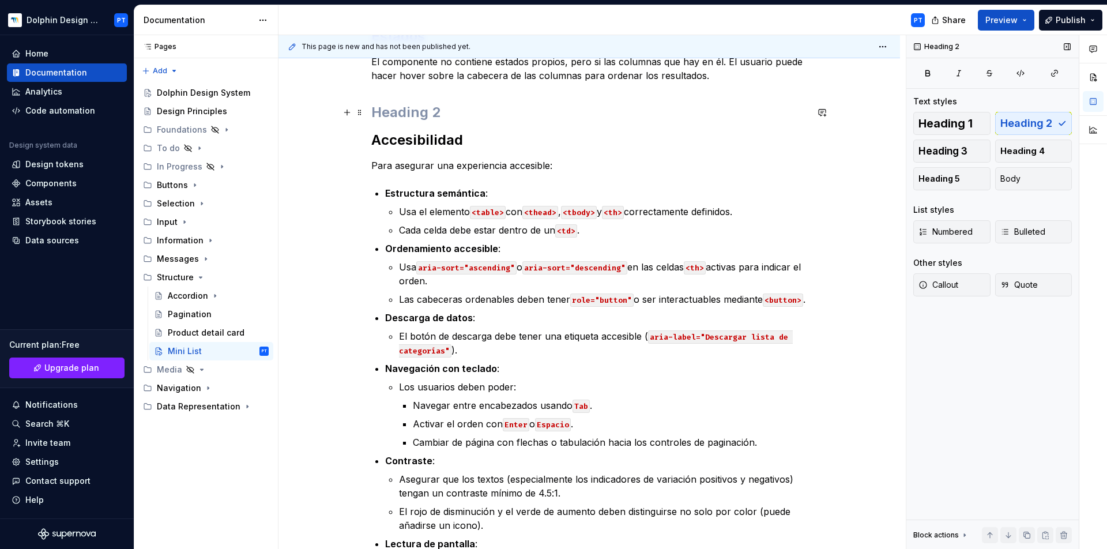
click at [435, 111] on h2 at bounding box center [589, 112] width 436 height 18
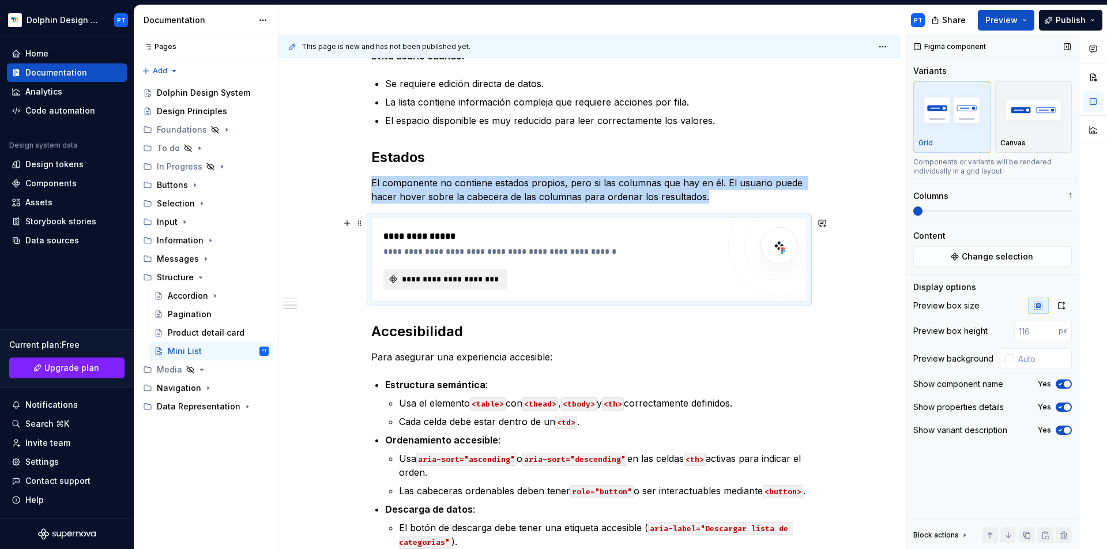
click at [444, 285] on button "**********" at bounding box center [445, 279] width 124 height 21
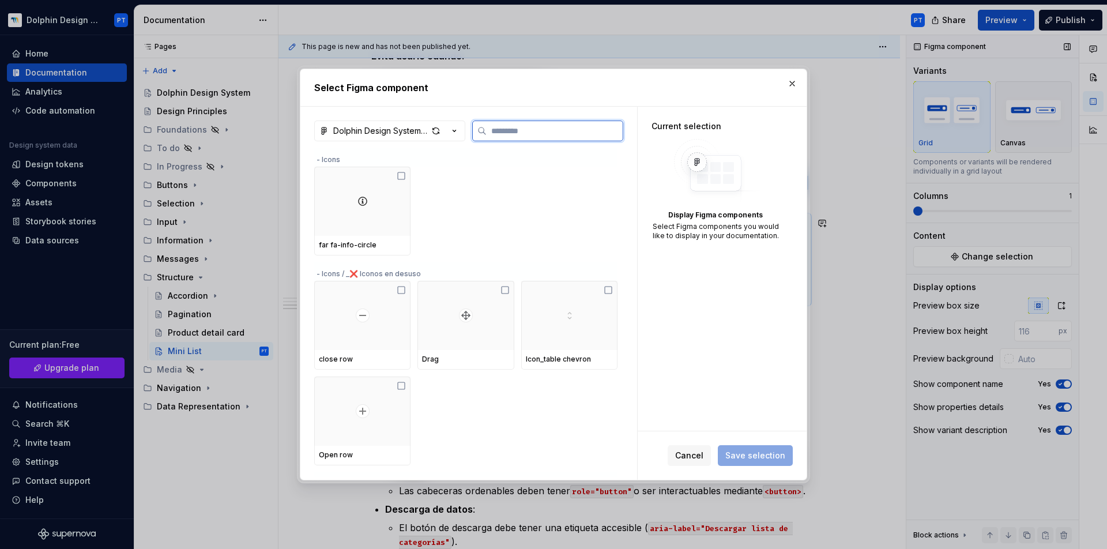
type textarea "*"
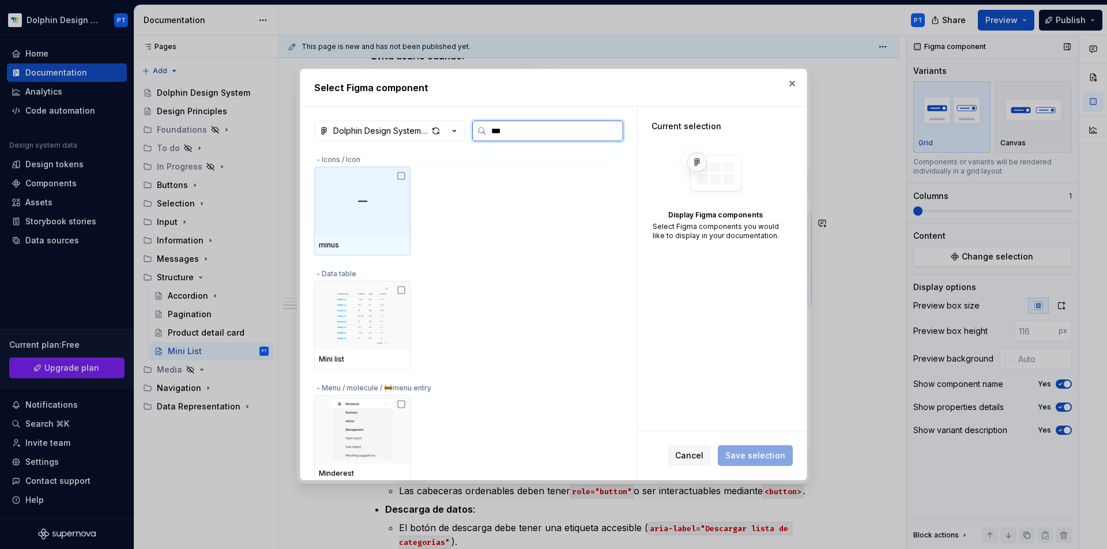
type input "****"
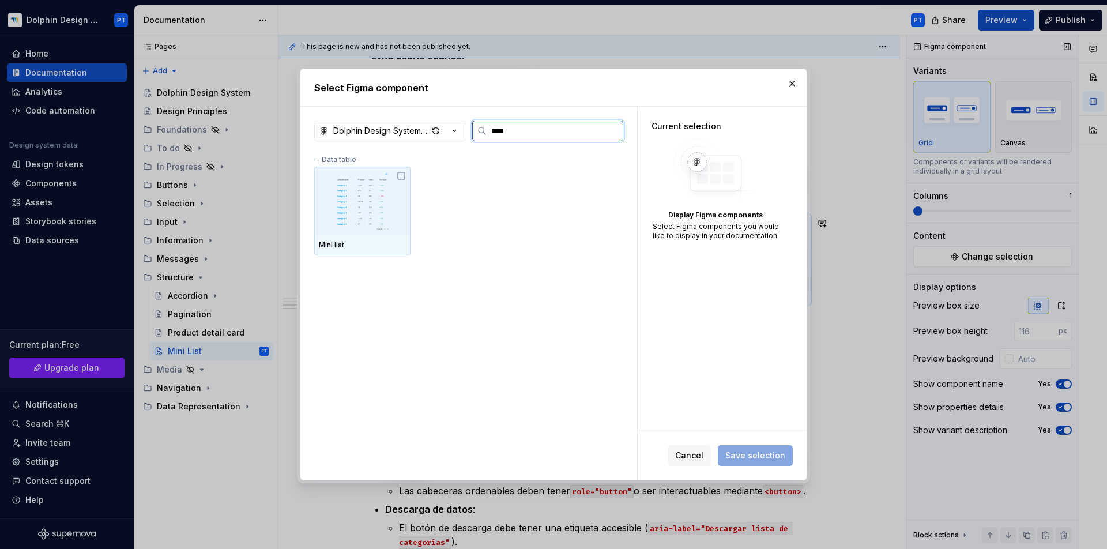
click at [368, 183] on img at bounding box center [362, 201] width 87 height 60
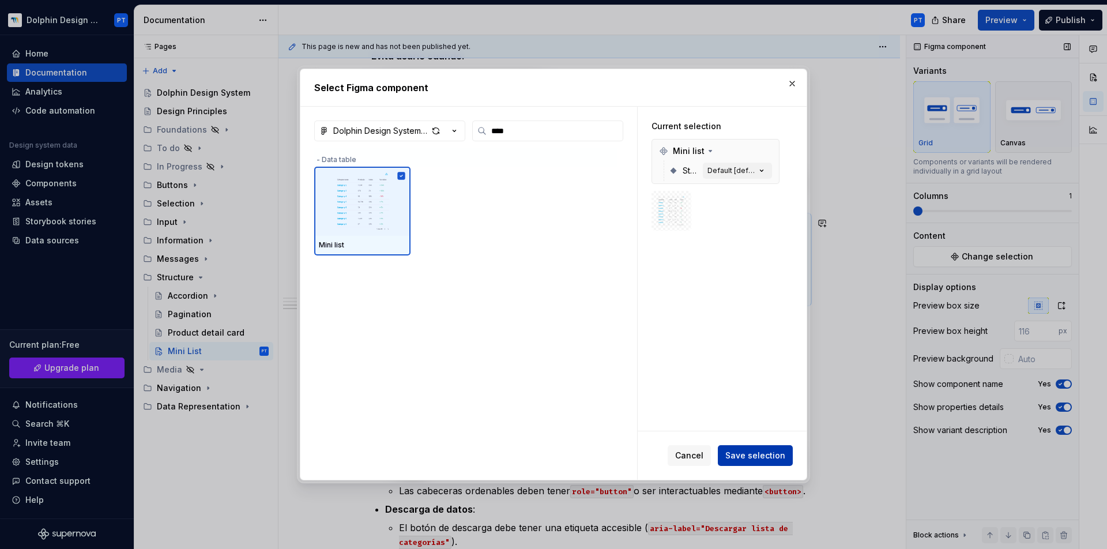
click at [783, 459] on span "Save selection" at bounding box center [755, 456] width 60 height 12
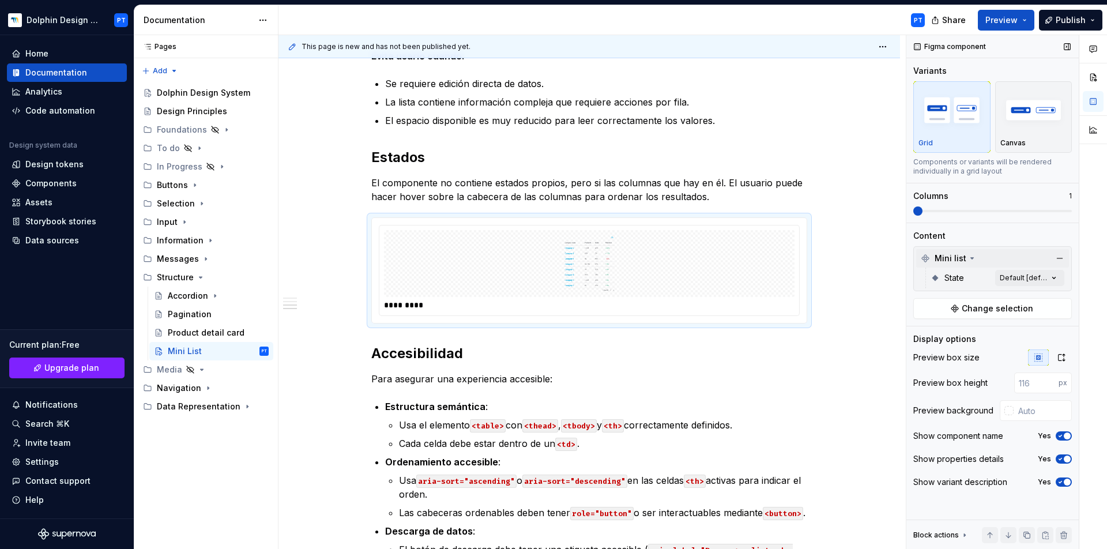
click at [1027, 267] on div "Mini list" at bounding box center [992, 258] width 153 height 18
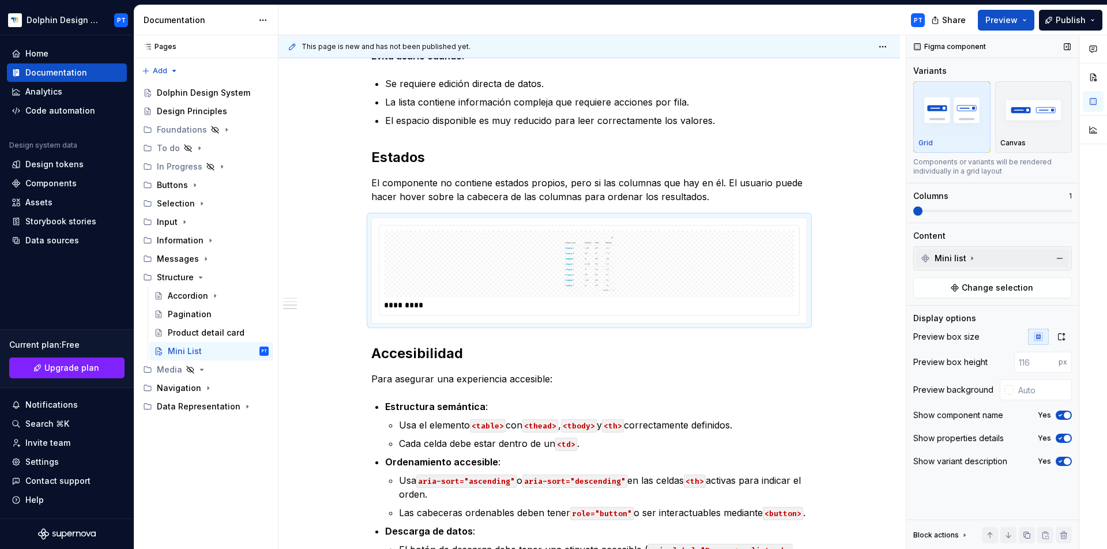
click at [1017, 259] on div "Mini list" at bounding box center [992, 258] width 153 height 18
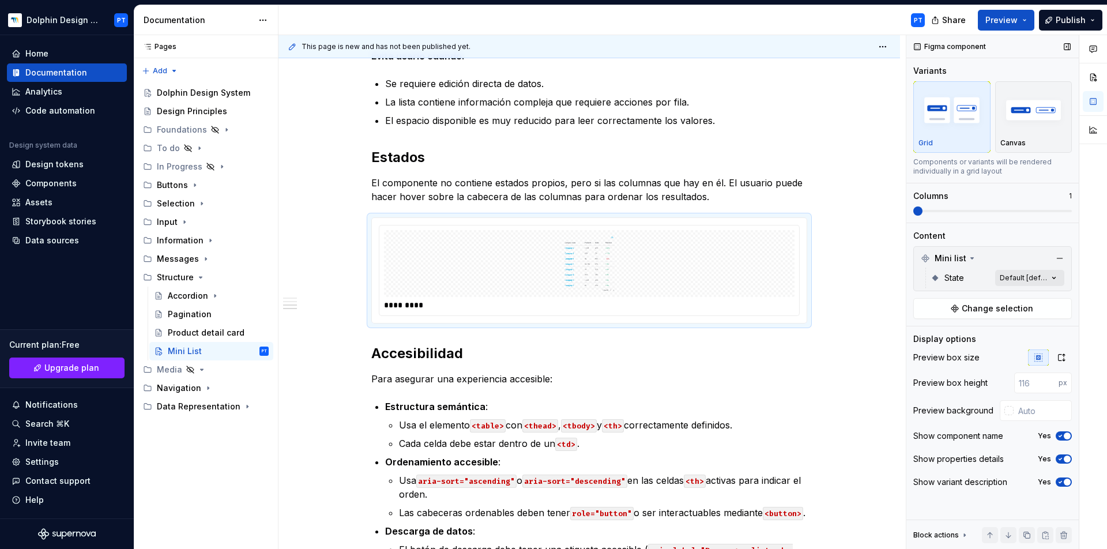
click at [1023, 273] on div "Comments Open comments No comments yet Select ‘Comment’ from the block context …" at bounding box center [1006, 292] width 201 height 514
click at [1049, 295] on icon "button" at bounding box center [1044, 298] width 9 height 7
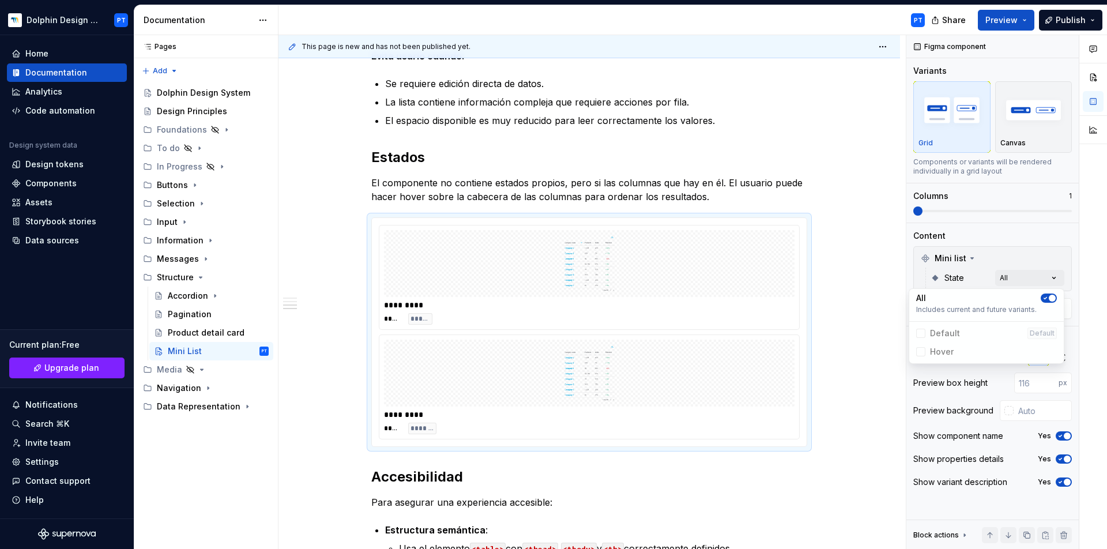
click at [1021, 392] on div "Comments Open comments No comments yet Select ‘Comment’ from the block context …" at bounding box center [1006, 292] width 201 height 514
click at [1031, 387] on input "number" at bounding box center [1036, 382] width 44 height 21
type input "80"
click at [1057, 362] on button "button" at bounding box center [1061, 357] width 21 height 16
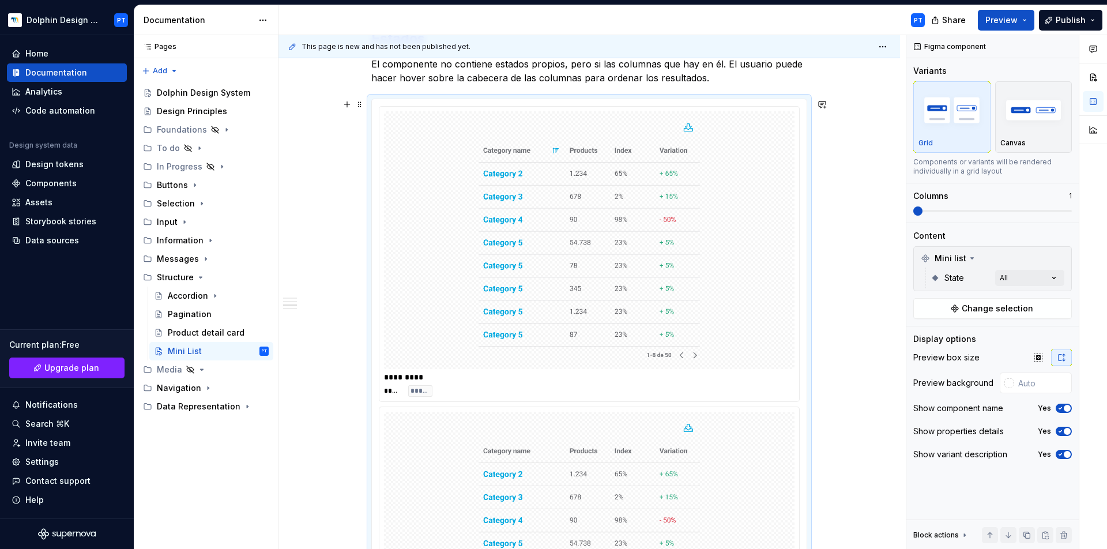
scroll to position [786, 0]
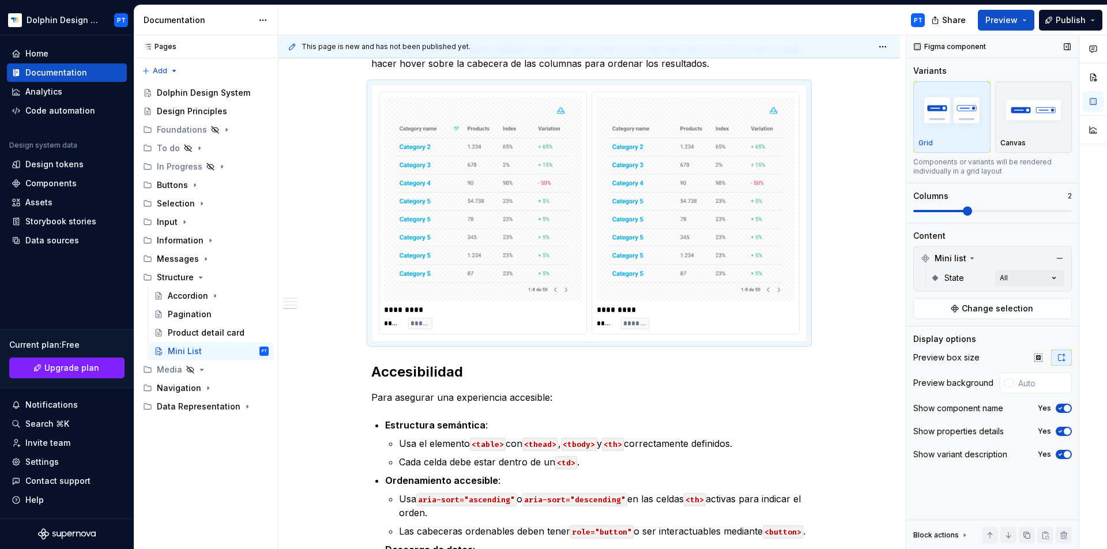
click at [970, 211] on span at bounding box center [992, 210] width 159 height 9
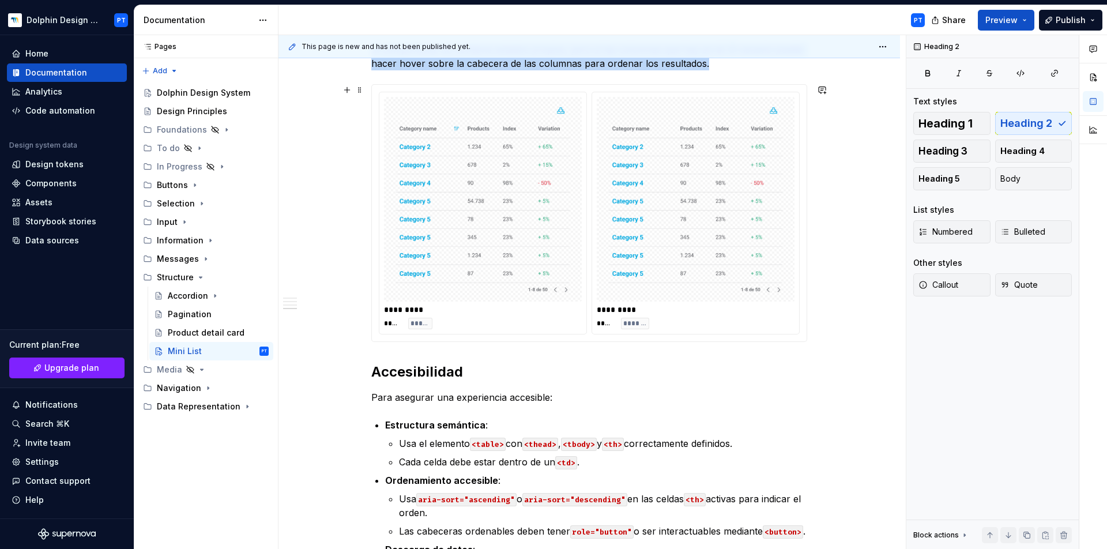
click at [851, 201] on div "Descripción La Mini List es una tabla compacta y paginada que permite mostrar d…" at bounding box center [588, 243] width 621 height 1664
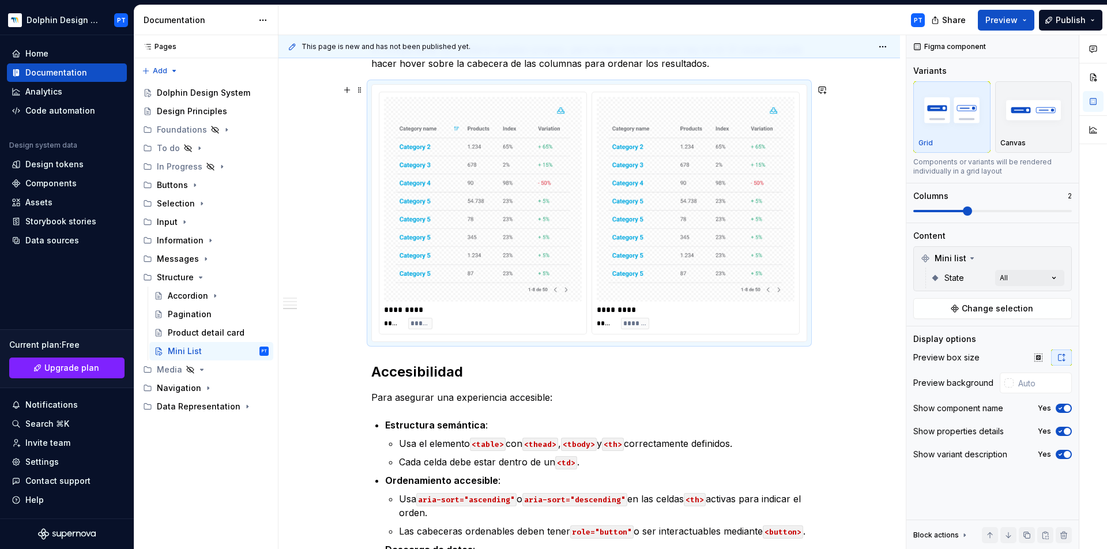
click at [640, 210] on img at bounding box center [695, 198] width 188 height 195
click at [1015, 212] on span at bounding box center [992, 210] width 159 height 9
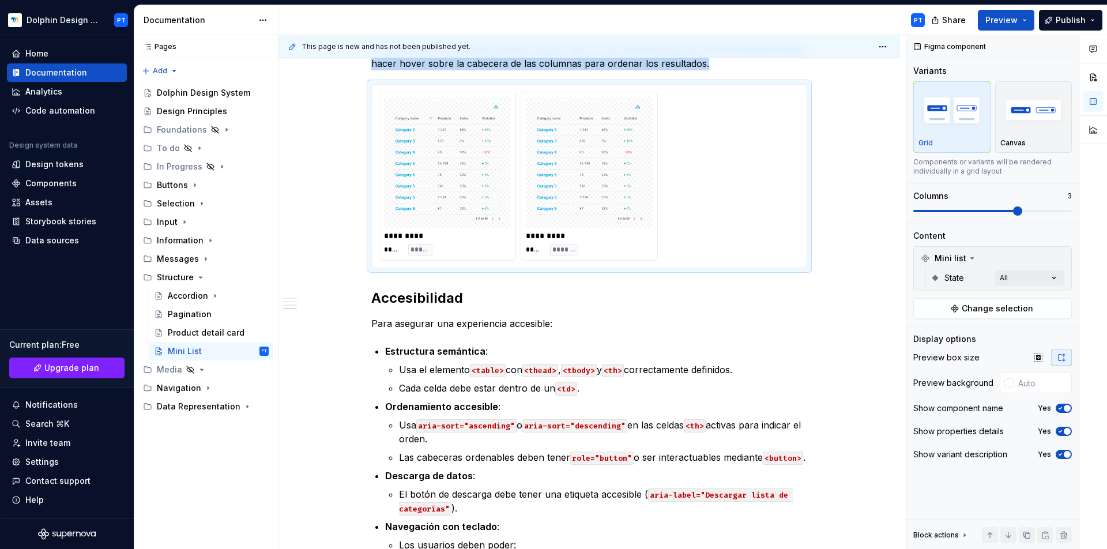
click at [855, 255] on div "Descripción La Mini List es una tabla compacta y paginada que permite mostrar d…" at bounding box center [588, 206] width 621 height 1590
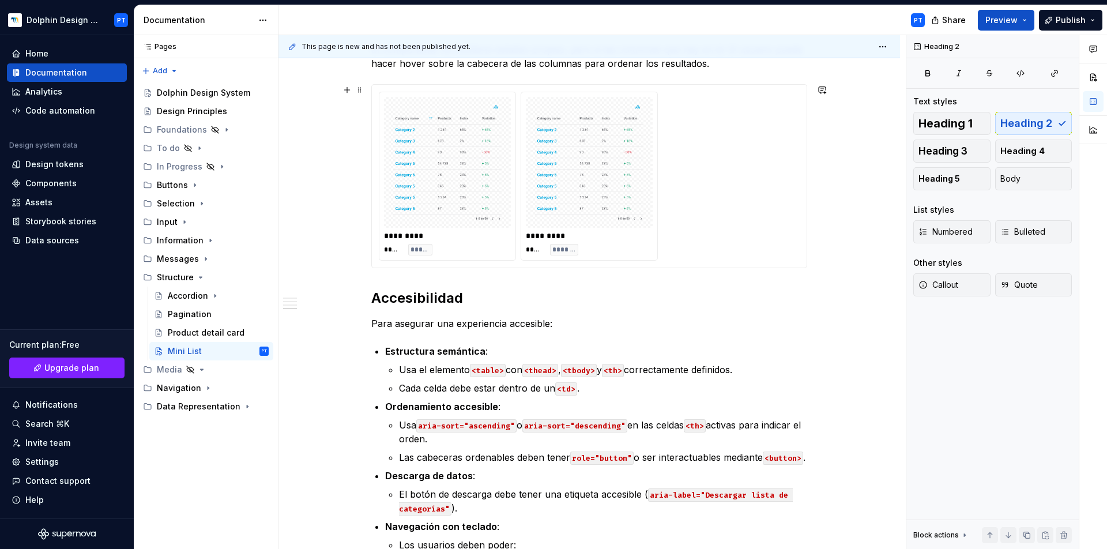
click at [767, 225] on div "********* ***** ***** ********* ***** *******" at bounding box center [589, 176] width 421 height 169
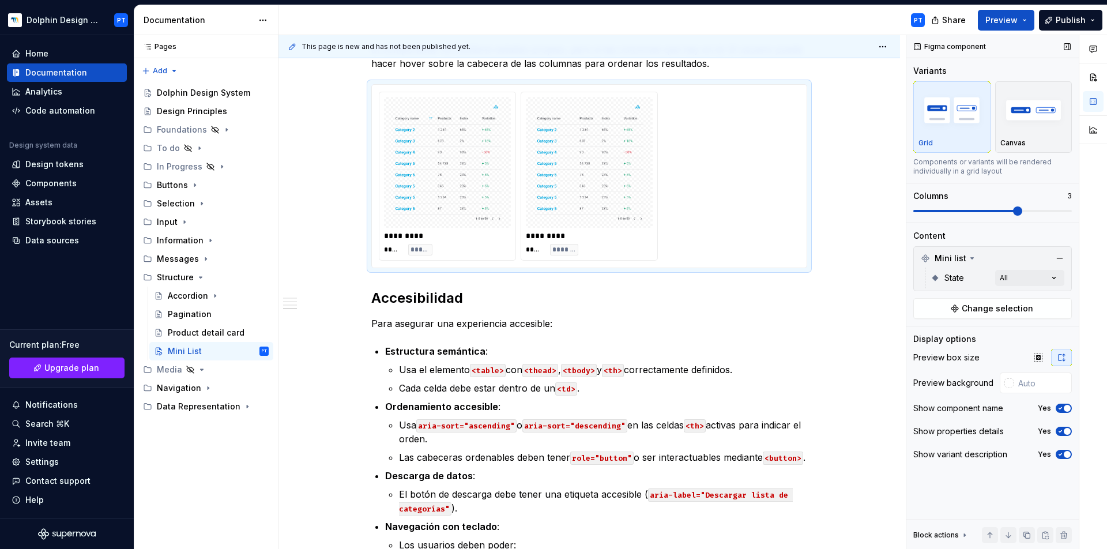
click at [966, 209] on span at bounding box center [992, 210] width 159 height 9
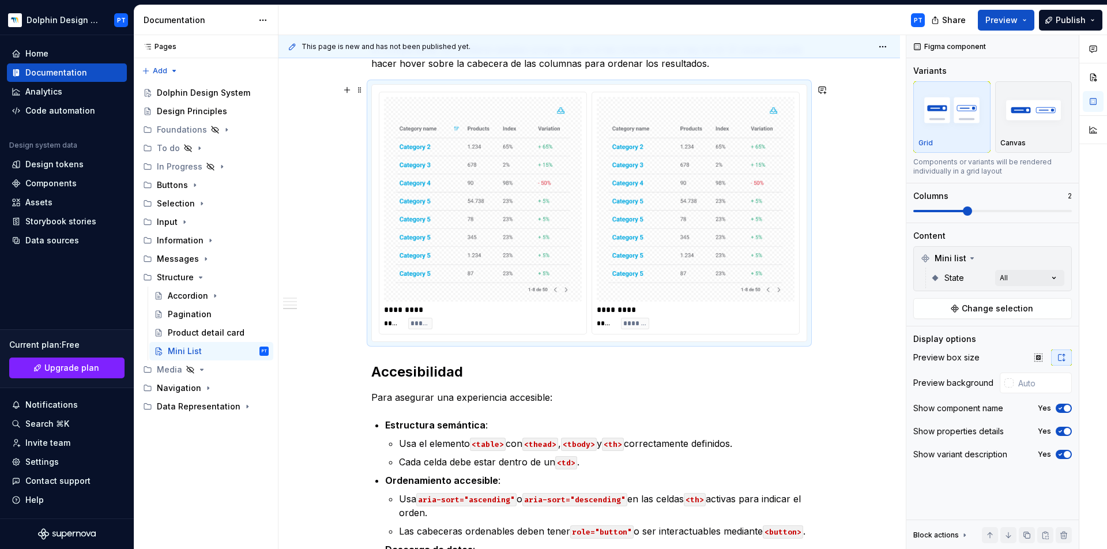
click at [842, 192] on div "Descripción La Mini List es una tabla compacta y paginada que permite mostrar d…" at bounding box center [588, 243] width 621 height 1664
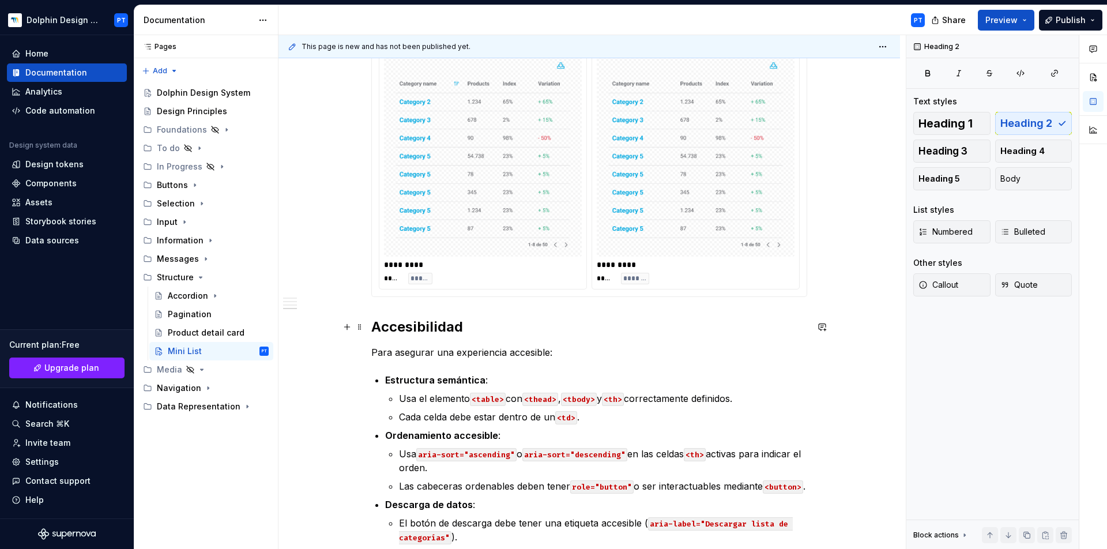
scroll to position [675, 0]
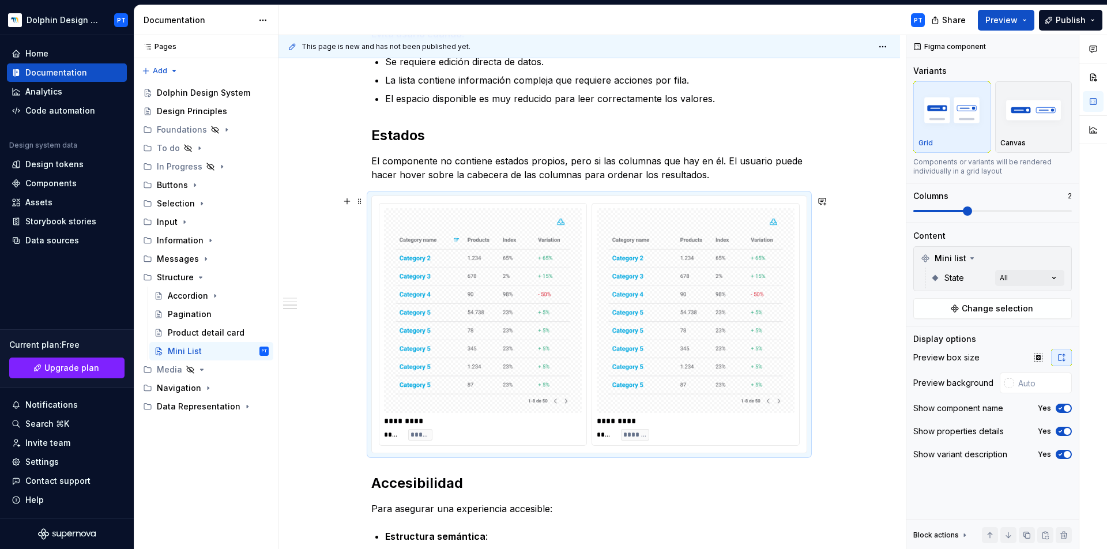
click at [733, 205] on div "********* ***** *******" at bounding box center [695, 324] width 207 height 242
click at [1055, 409] on icon "button" at bounding box center [1059, 408] width 9 height 7
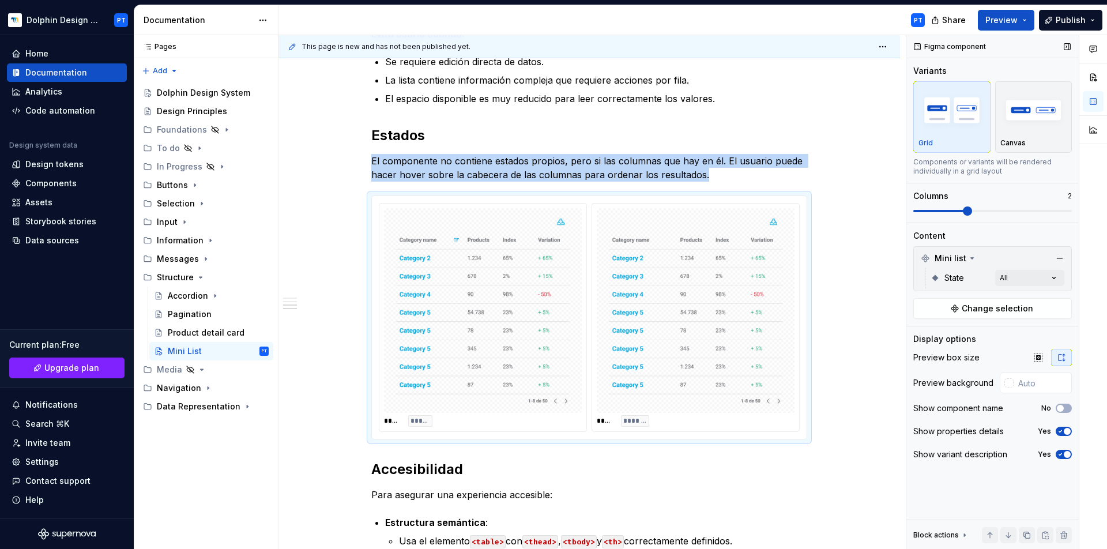
click at [1057, 454] on icon "button" at bounding box center [1059, 454] width 9 height 7
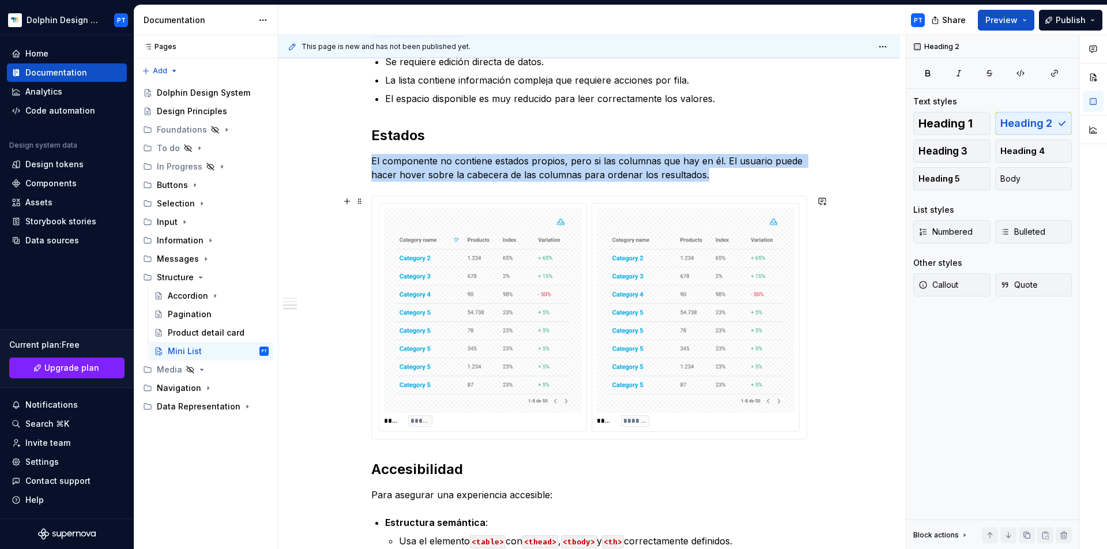
click at [845, 261] on div "Descripción La Mini List es una tabla compacta y paginada que permite mostrar d…" at bounding box center [588, 347] width 621 height 1650
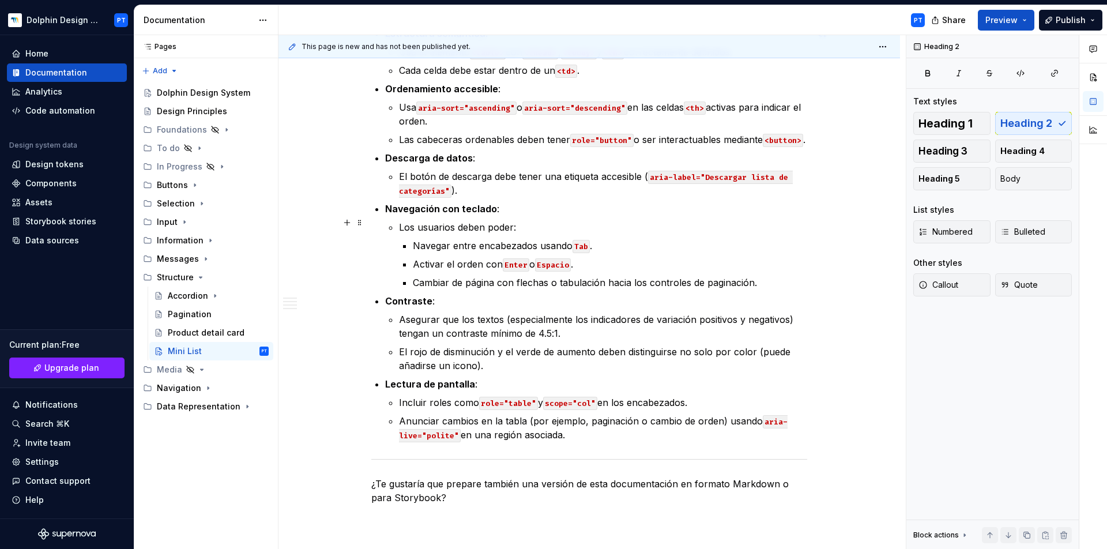
scroll to position [1303, 0]
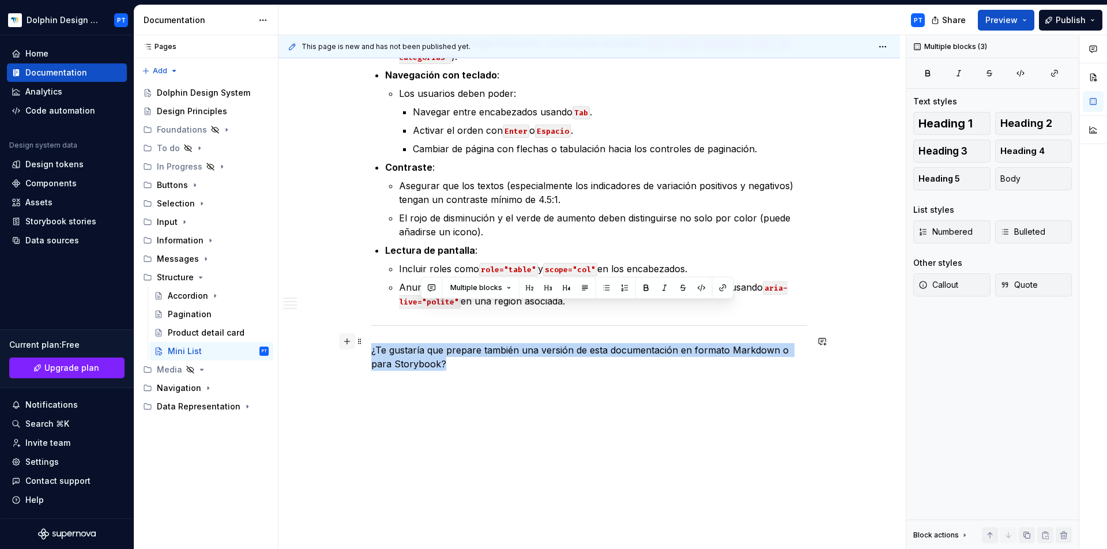
drag, startPoint x: 459, startPoint y: 376, endPoint x: 345, endPoint y: 334, distance: 120.9
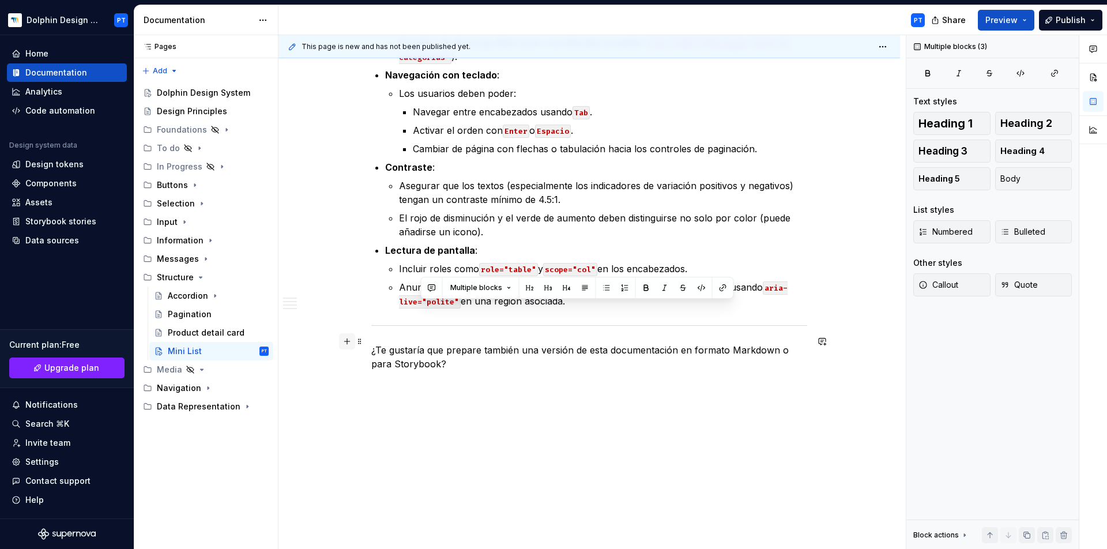
scroll to position [1249, 0]
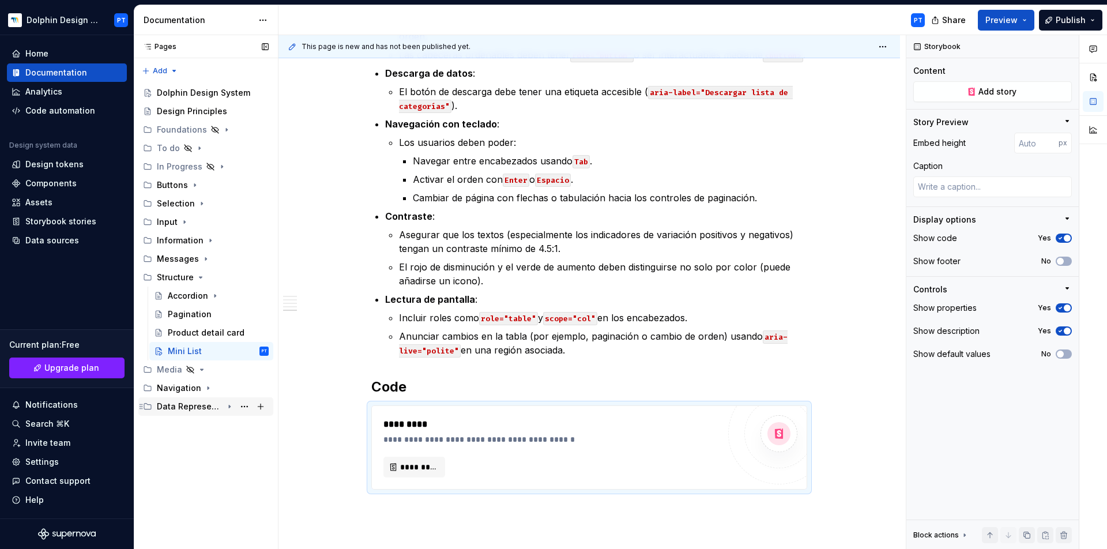
click at [231, 408] on icon "Page tree" at bounding box center [229, 406] width 9 height 9
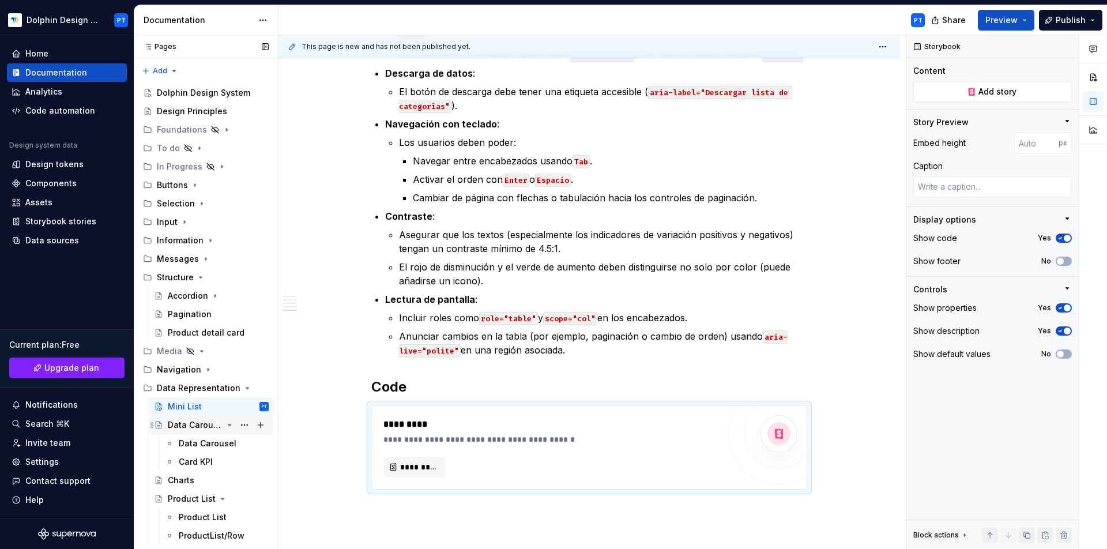
click at [228, 425] on icon "Page tree" at bounding box center [229, 424] width 3 height 1
click at [218, 462] on icon "Page tree" at bounding box center [222, 461] width 9 height 9
type textarea "*"
